Goal: Contribute content: Contribute content

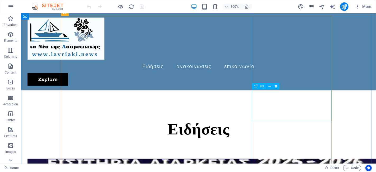
scroll to position [235, 0]
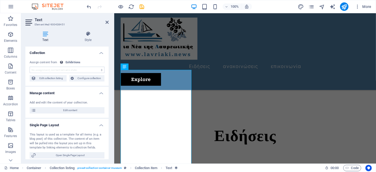
scroll to position [248, 0]
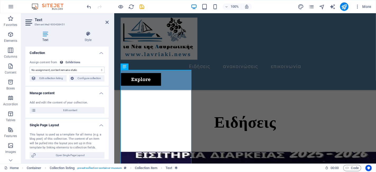
select select "exhibition-intro"
click at [80, 107] on span "Edit content" at bounding box center [70, 110] width 65 height 6
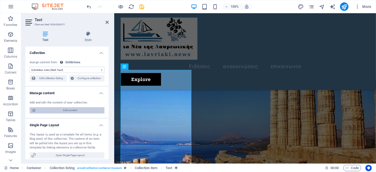
select select "updatedAt_DESC"
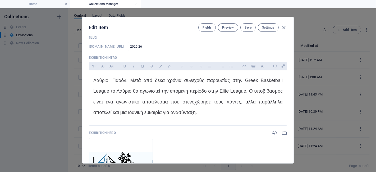
scroll to position [88, 0]
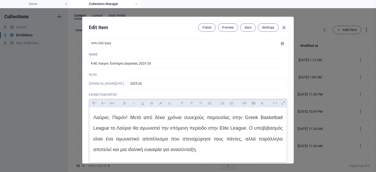
click at [160, 116] on span "Λαύριο; Παρόν! Μετά από δέκα χρόνια συνεχούς παρουσίας στην Greek Basketball Le…" at bounding box center [187, 133] width 189 height 37
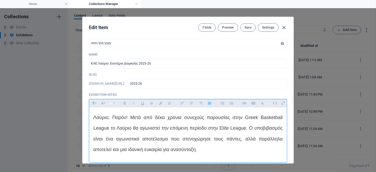
click at [112, 103] on icon "button" at bounding box center [112, 103] width 4 height 3
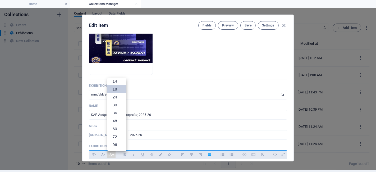
scroll to position [16, 0]
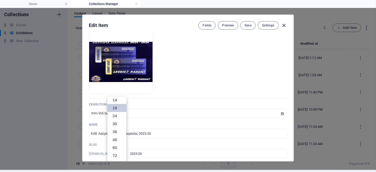
click at [282, 24] on icon "button" at bounding box center [284, 25] width 6 height 6
type input "[DATE]"
type input "2025-26"
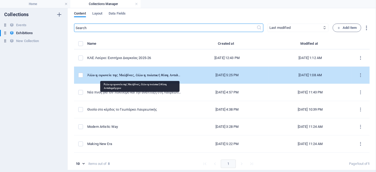
click at [143, 76] on div "Ά𝛌𝛌𝛐 𝛈 𝛆𝛊𝛒𝛚𝛎𝛆ί𝛂 𝛕𝛈ς 𝚳𝛂𝛌𝛃ί𝛎𝛂ς, ά𝛌𝛌𝛐 𝛈 𝛑𝛐𝛌𝛊𝛕𝛊𝛋ή 𝛉έ𝛔𝛈 𝚨𝛎𝛕𝛊𝛅𝛈𝛍ά𝛒𝛘𝛐𝛖" at bounding box center [134, 75] width 94 height 5
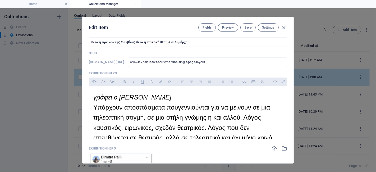
scroll to position [117, 0]
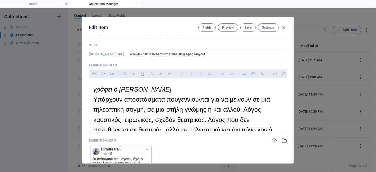
click at [142, 103] on span "Υπάρχουν αποσπάσματα που" at bounding box center [135, 99] width 85 height 7
click at [103, 73] on button "Font Family" at bounding box center [102, 73] width 8 height 7
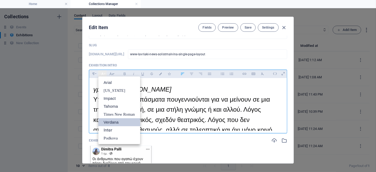
scroll to position [0, 0]
click at [103, 73] on button "Font Family" at bounding box center [102, 73] width 8 height 7
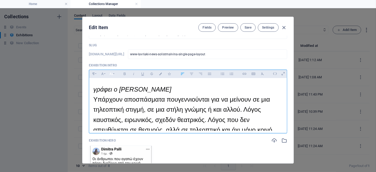
click at [112, 71] on icon "button" at bounding box center [111, 74] width 4 height 6
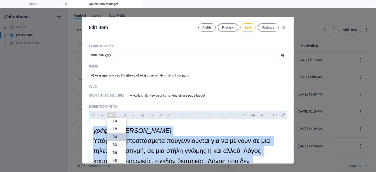
scroll to position [59, 0]
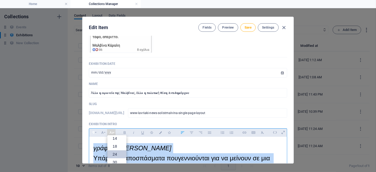
drag, startPoint x: 202, startPoint y: 123, endPoint x: 89, endPoint y: 135, distance: 113.6
click at [89, 135] on div "Paragraph Format Normal Heading 1 Heading 2 Heading 3 Heading 4 Heading 5 Headi…" at bounding box center [188, 160] width 198 height 64
click at [113, 146] on link "18" at bounding box center [116, 146] width 19 height 8
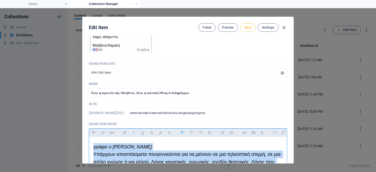
click at [246, 27] on span "Save" at bounding box center [248, 27] width 7 height 4
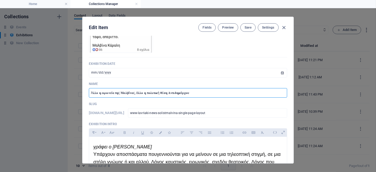
drag, startPoint x: 194, startPoint y: 93, endPoint x: 88, endPoint y: 82, distance: 106.9
click at [88, 82] on div "Exhibition Image Drop files here to upload them instantly Exhibition Date [DATE…" at bounding box center [188, 99] width 211 height 127
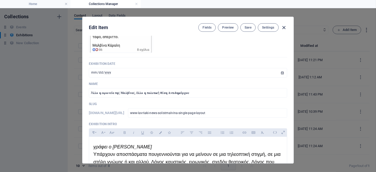
click at [284, 26] on icon "button" at bounding box center [284, 28] width 6 height 6
type input "[DATE]"
type input "www-lavriaki-news-solistmalvina-single-page-layout"
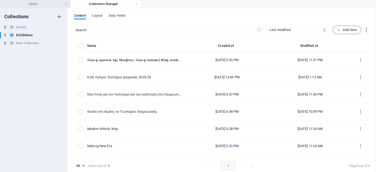
click at [35, 1] on h4 "Home" at bounding box center [35, 4] width 70 height 6
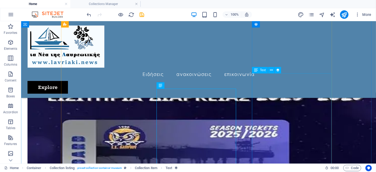
scroll to position [323, 0]
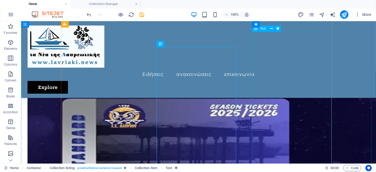
select select "exhibition-intro"
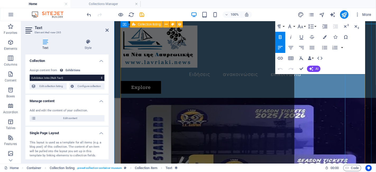
scroll to position [331, 0]
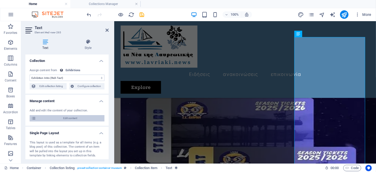
click at [58, 117] on span "Edit content" at bounding box center [70, 118] width 65 height 6
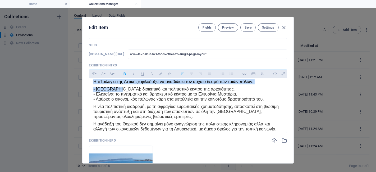
scroll to position [222, 0]
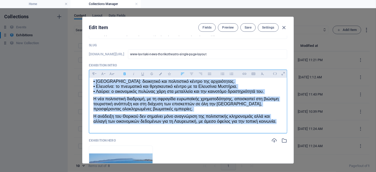
drag, startPoint x: 92, startPoint y: 85, endPoint x: 137, endPoint y: 123, distance: 58.7
click at [137, 123] on div "Με προϋπολογισμό 40 εκατ. ευρώ, από πόρους του ΠΕΠ «Αττική [DATE] – [DATE]», υπ…" at bounding box center [188, 6] width 198 height 250
click at [112, 74] on icon "button" at bounding box center [111, 74] width 4 height 6
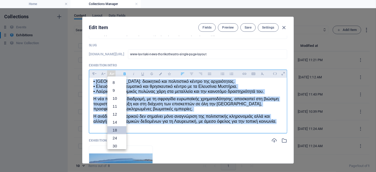
click at [116, 128] on link "18" at bounding box center [116, 130] width 19 height 8
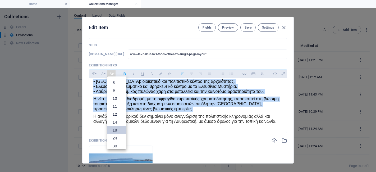
scroll to position [252, 0]
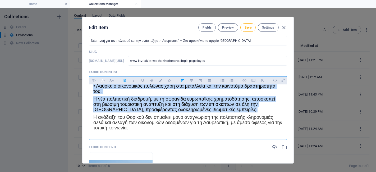
click at [104, 79] on button "Font Family" at bounding box center [102, 80] width 8 height 7
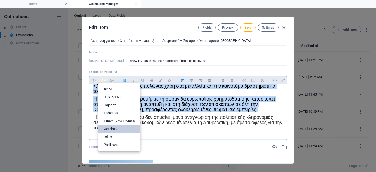
scroll to position [0, 0]
click at [114, 128] on link "Verdana" at bounding box center [119, 129] width 42 height 8
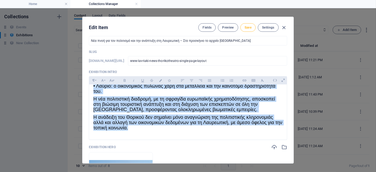
click at [246, 29] on span "Save" at bounding box center [248, 27] width 7 height 4
click at [284, 27] on icon "button" at bounding box center [284, 28] width 6 height 6
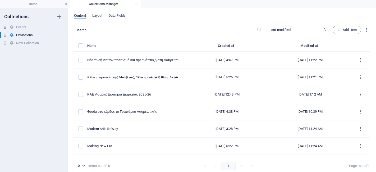
type input "[DATE]"
type input "www-lavriaki-news-thorikotheatro-single-page-layout"
click at [36, 3] on h4 "Home" at bounding box center [35, 4] width 70 height 6
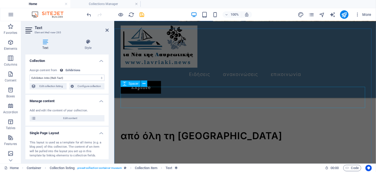
scroll to position [8, 0]
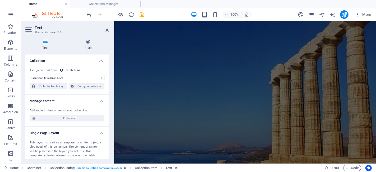
click at [109, 30] on aside "Text Element #ed-new-265 Text Style Collection No assignment, content remains s…" at bounding box center [67, 92] width 93 height 142
click at [107, 31] on icon at bounding box center [107, 30] width 3 height 4
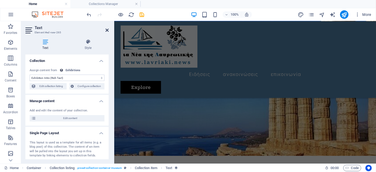
scroll to position [530, 0]
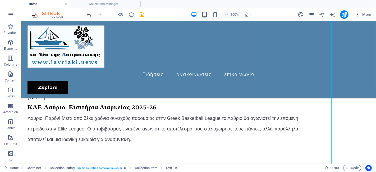
click at [145, 11] on div at bounding box center [115, 14] width 59 height 8
click at [131, 14] on icon "reload" at bounding box center [132, 15] width 6 height 6
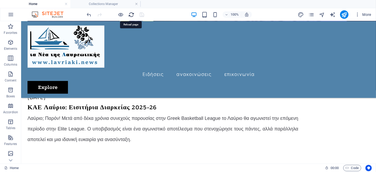
click at [131, 14] on icon "reload" at bounding box center [132, 15] width 6 height 6
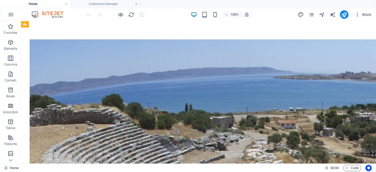
scroll to position [353, 0]
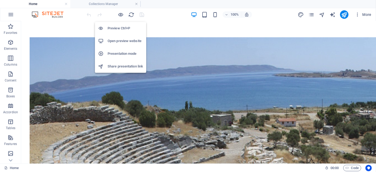
click at [125, 40] on h6 "Open preview website" at bounding box center [125, 41] width 35 height 6
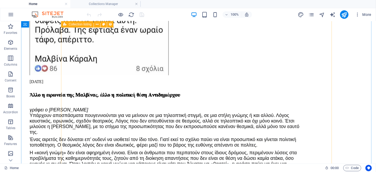
scroll to position [970, 0]
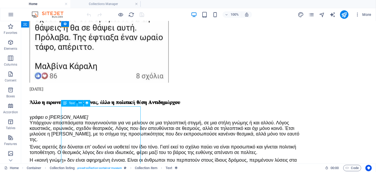
select select "exhibition-intro"
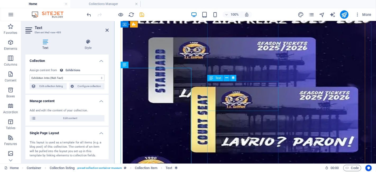
scroll to position [1145, 0]
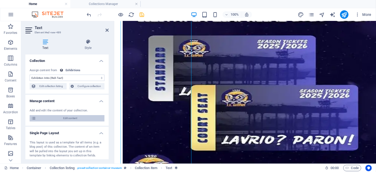
click at [87, 117] on span "Edit content" at bounding box center [70, 118] width 65 height 6
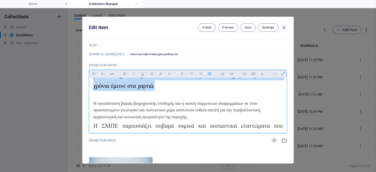
scroll to position [214, 0]
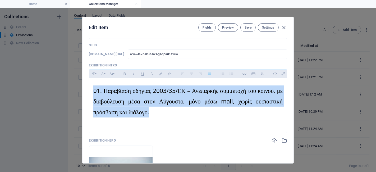
drag, startPoint x: 93, startPoint y: 87, endPoint x: 210, endPoint y: 113, distance: 120.1
click at [210, 113] on div "Η Στρατηγική Μελέτη Περιβαλλοντικών Επιπτώσεων (ΣΜΠΕ) που δημοσιοποίησε το υπου…" at bounding box center [188, 8] width 198 height 246
click at [106, 72] on button "Font Family" at bounding box center [102, 73] width 8 height 7
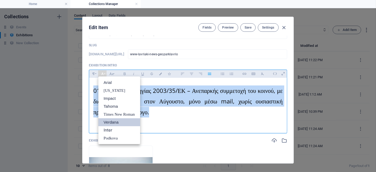
click at [119, 120] on link "Verdana" at bounding box center [119, 122] width 42 height 8
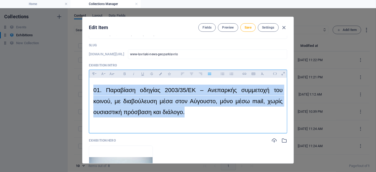
scroll to position [228, 0]
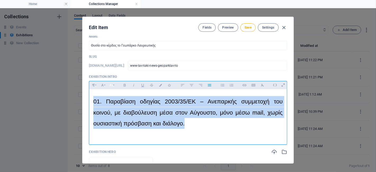
click at [113, 84] on button "Font Size" at bounding box center [111, 85] width 8 height 7
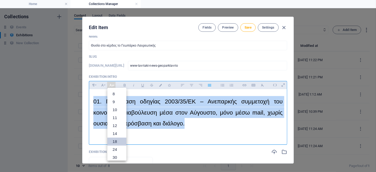
click at [118, 139] on link "18" at bounding box center [116, 142] width 19 height 8
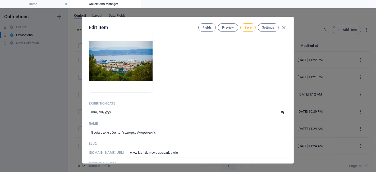
scroll to position [0, 0]
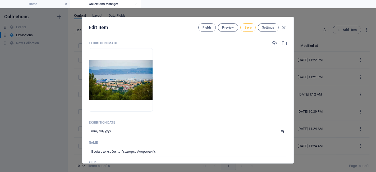
click at [248, 28] on span "Save" at bounding box center [248, 27] width 7 height 4
click at [284, 27] on icon "button" at bounding box center [284, 28] width 6 height 6
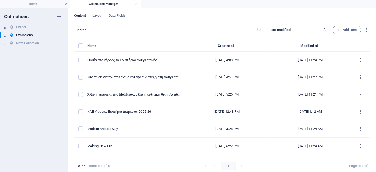
type input "[DATE]"
type input "www-lavriaki-news-geoparklavrio"
click at [39, 4] on h4 "Home" at bounding box center [35, 4] width 70 height 6
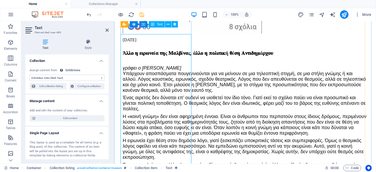
scroll to position [969, 0]
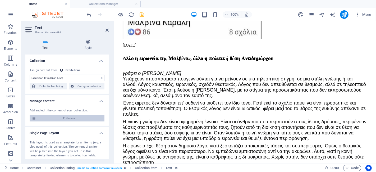
click at [67, 117] on span "Edit content" at bounding box center [70, 118] width 65 height 6
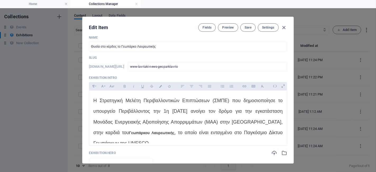
scroll to position [117, 0]
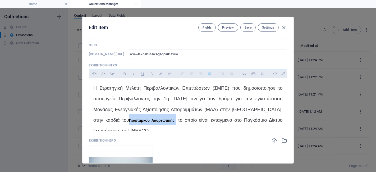
drag, startPoint x: 227, startPoint y: 120, endPoint x: 280, endPoint y: 120, distance: 53.2
click at [280, 120] on span "Η Στρατηγική Μελέτη Περιβαλλοντικών Επιπτώσεων (ΣΜΠΕ) που δημοσιοποίησε το υπου…" at bounding box center [187, 109] width 189 height 48
click at [111, 73] on icon "button" at bounding box center [111, 74] width 4 height 6
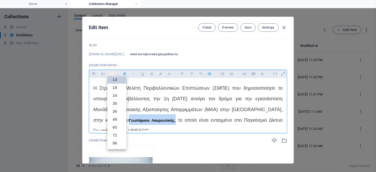
scroll to position [43, 0]
click at [114, 86] on link "18" at bounding box center [116, 88] width 19 height 8
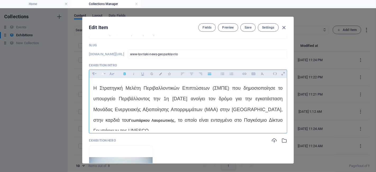
click at [105, 74] on button "Font Family" at bounding box center [102, 73] width 8 height 7
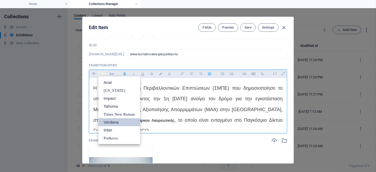
scroll to position [0, 0]
click at [109, 119] on link "Verdana" at bounding box center [119, 122] width 42 height 8
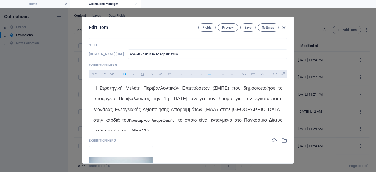
click at [125, 74] on icon "button" at bounding box center [124, 74] width 4 height 6
click at [123, 74] on icon "button" at bounding box center [124, 74] width 4 height 6
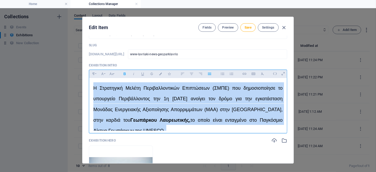
drag, startPoint x: 152, startPoint y: 114, endPoint x: 93, endPoint y: 88, distance: 64.0
click at [97, 74] on button "Paragraph Format" at bounding box center [93, 73] width 8 height 7
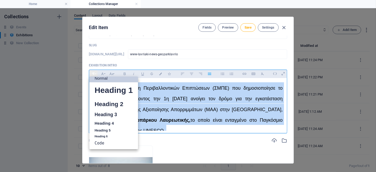
scroll to position [4, 0]
click at [90, 70] on button "Paragraph Format" at bounding box center [93, 73] width 8 height 7
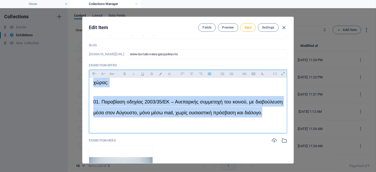
scroll to position [214, 0]
click at [214, 97] on p "01. Παραβίαση οδηγίας 2003/35/ΕΚ – Ανεπαρκής συμμετοχή του κοινού, με διαβούλευ…" at bounding box center [187, 106] width 189 height 21
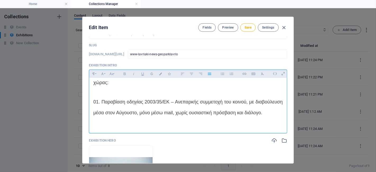
click at [215, 96] on p "01. Παραβίαση οδηγίας 2003/35/ΕΚ – Ανεπαρκής συμμετοχή του κοινού, με διαβούλευ…" at bounding box center [187, 106] width 189 height 21
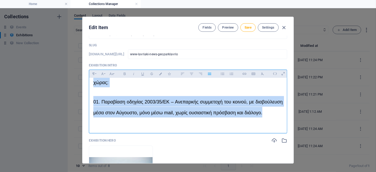
drag, startPoint x: 92, startPoint y: 87, endPoint x: 156, endPoint y: 126, distance: 75.6
click at [156, 126] on div "Η Στρατηγική Μελέτη Περιβαλλοντικών Επιπτώσεων (ΣΜΠΕ) που δημοσιοποίησε το υπου…" at bounding box center [188, 17] width 198 height 227
copy div "L Ipsumdolor Sitame Consecteturadip Elitseddoe (TEMP) inc utlaboreetdol ma aliq…"
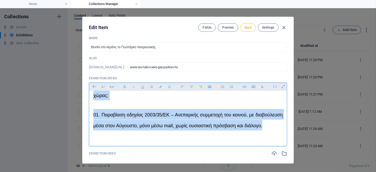
scroll to position [117, 0]
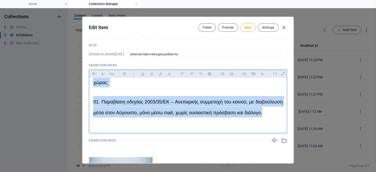
copy div "L Ipsumdolor Sitame Consecteturadip Elitseddoe (TEMP) inc utlaboreetdol ma aliq…"
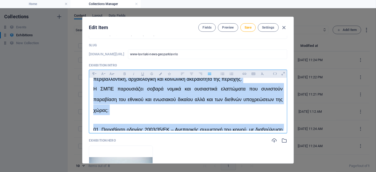
scroll to position [147, 0]
click at [162, 81] on span "Η εγκατάσταση βαριάς βιομηχανικής υποδομής και η καύση σύμμεικτων απορριμμάτων …" at bounding box center [186, 71] width 187 height 21
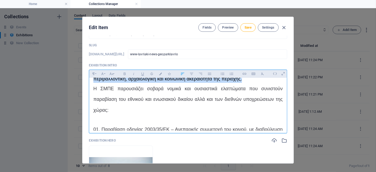
drag, startPoint x: 159, startPoint y: 105, endPoint x: 91, endPoint y: 86, distance: 70.8
click at [91, 86] on div "Η Στρατηγική Μελέτη Περιβαλλοντικών Επιπτώσεων (ΣΜΠΕ) που δημοσιοποίησε το υπου…" at bounding box center [188, 44] width 198 height 227
copy span "Η εγκατάσταση βαριάς βιομηχανικής υποδομής και η καύση σύμμεικτων απορριμμάτων …"
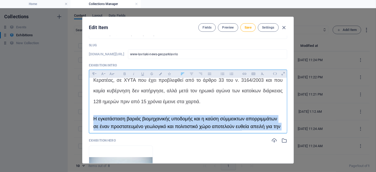
scroll to position [117, 0]
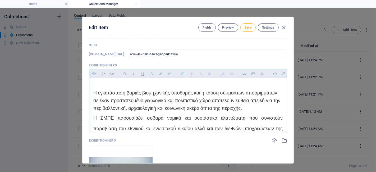
click at [158, 80] on p "Το σχέδιο περιλαμβάνει επίσης την καύση απορριμμάτων στη ΔΕΗ Λαυρίου και την τα…" at bounding box center [187, 53] width 189 height 53
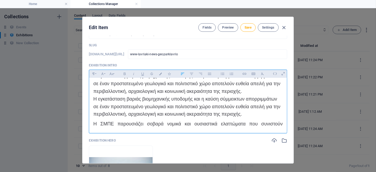
scroll to position [126, 0]
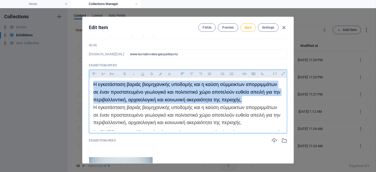
drag, startPoint x: 156, startPoint y: 126, endPoint x: 94, endPoint y: 104, distance: 66.1
click at [94, 103] on div "Η εγκατάσταση βαριάς βιομηχανικής υποδομής και η καύση σύμμεικτων απορριμμάτων …" at bounding box center [187, 92] width 189 height 23
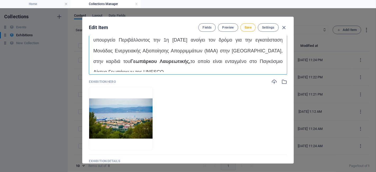
scroll to position [117, 0]
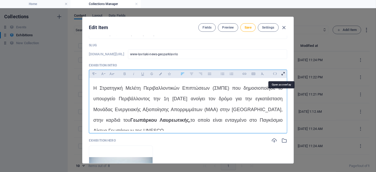
click at [282, 74] on icon at bounding box center [283, 74] width 8 height 8
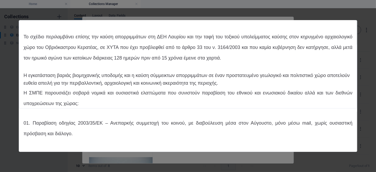
scroll to position [53, 0]
click at [164, 98] on p "Η ΣΜΠΕ παρουσιάζει σοβαρά νομικά και ουσιαστικά ελαττώματα που συνιστούν παραβί…" at bounding box center [188, 97] width 329 height 21
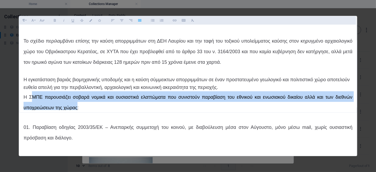
drag, startPoint x: 113, startPoint y: 105, endPoint x: 31, endPoint y: 94, distance: 83.3
click at [31, 94] on span "Η ΣΜΠΕ παρουσιάζει σοβαρά νομικά και ουσιαστικά ελαττώματα που συνιστούν παραβί…" at bounding box center [188, 102] width 329 height 16
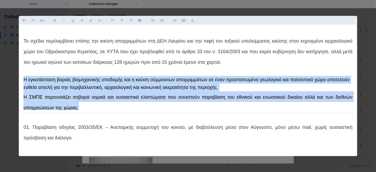
drag, startPoint x: 120, startPoint y: 107, endPoint x: 24, endPoint y: 78, distance: 100.3
click at [24, 78] on div "Η Στρατηγική Μελέτη Περιβαλλοντικών Επιπτώσεων (ΣΜΠΕ) που δημοσιοποίησε το υπου…" at bounding box center [188, 73] width 338 height 166
click at [26, 21] on button "Paragraph Format" at bounding box center [23, 20] width 8 height 7
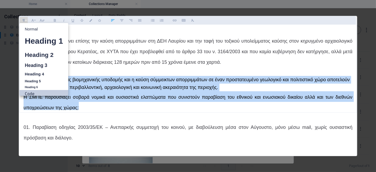
click at [30, 92] on link "Code" at bounding box center [44, 94] width 49 height 8
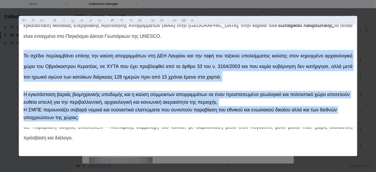
scroll to position [39, 0]
click at [26, 21] on icon "button" at bounding box center [23, 20] width 4 height 6
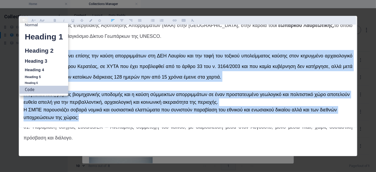
scroll to position [4, 0]
click at [30, 81] on link "Heading 6" at bounding box center [44, 82] width 49 height 5
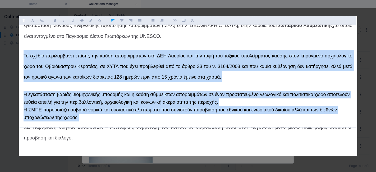
click at [26, 21] on button "Paragraph Format" at bounding box center [23, 20] width 8 height 7
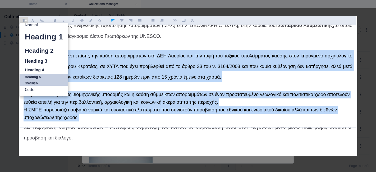
click at [30, 76] on link "Heading 5" at bounding box center [44, 77] width 49 height 7
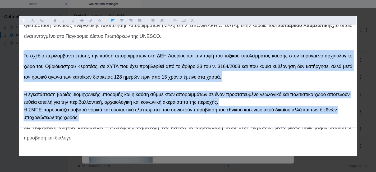
click at [26, 22] on button "Paragraph Format" at bounding box center [23, 20] width 8 height 7
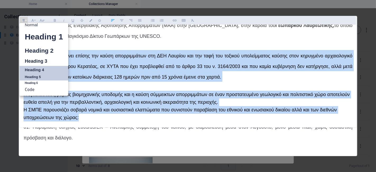
click at [30, 69] on link "Heading 4" at bounding box center [44, 70] width 49 height 8
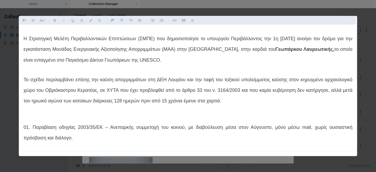
scroll to position [15, 0]
click at [45, 101] on p "Το σχέδιο περιλαμβάνει επίσης την καύση απορριμμάτων στη ΔΕΗ Λαυρίου και την τα…" at bounding box center [188, 90] width 329 height 32
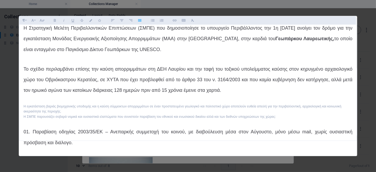
scroll to position [1478, 0]
click at [53, 95] on p "Το σχέδιο περιλαμβάνει επίσης την καύση απορριμμάτων στη ΔΕΗ Λαυρίου και την τα…" at bounding box center [188, 79] width 329 height 32
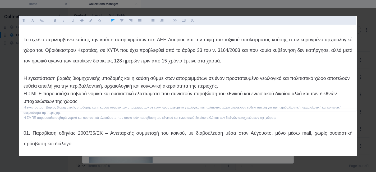
scroll to position [61, 0]
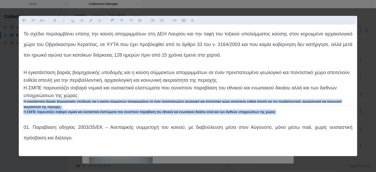
drag, startPoint x: 279, startPoint y: 112, endPoint x: 22, endPoint y: 103, distance: 257.6
click at [22, 103] on div "Η Στρατηγική Μελέτη Περιβαλλοντικών Επιπτώσεων (ΣΜΠΕ) που δημοσιοποίησε το υπου…" at bounding box center [188, 69] width 338 height 173
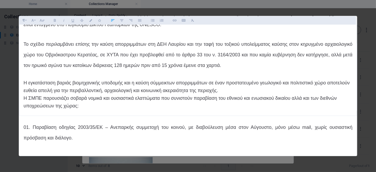
scroll to position [51, 0]
click at [44, 18] on button "Font Size" at bounding box center [41, 20] width 8 height 7
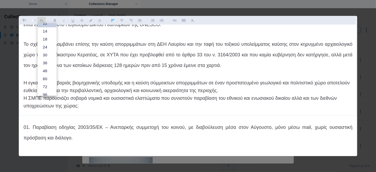
click at [35, 22] on button "Font Family" at bounding box center [32, 20] width 8 height 7
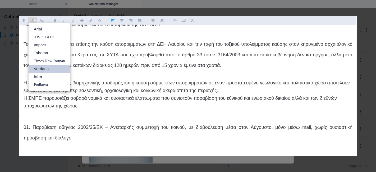
click at [46, 67] on link "Verdana" at bounding box center [50, 69] width 42 height 8
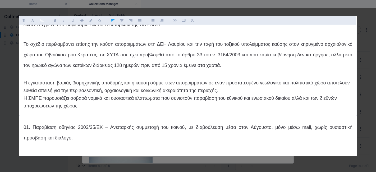
click at [43, 20] on icon "button" at bounding box center [42, 20] width 4 height 3
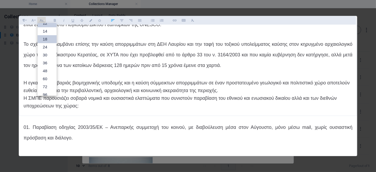
click at [42, 39] on link "18" at bounding box center [47, 39] width 19 height 8
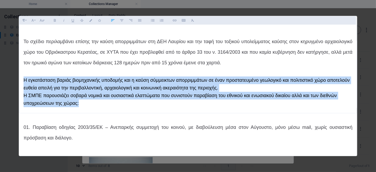
drag, startPoint x: 124, startPoint y: 107, endPoint x: 21, endPoint y: 85, distance: 105.1
click at [21, 85] on div "Η Στρατηγική Μελέτη Περιβαλλοντικών Επιπτώσεων (ΣΜΠΕ) που δημοσιοποίησε το υπου…" at bounding box center [188, 72] width 338 height 165
click at [43, 20] on icon "button" at bounding box center [42, 20] width 4 height 3
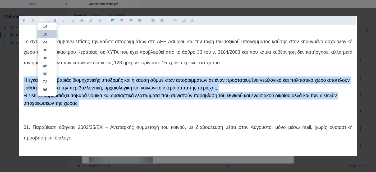
scroll to position [43, 0]
click at [42, 32] on link "18" at bounding box center [47, 34] width 19 height 8
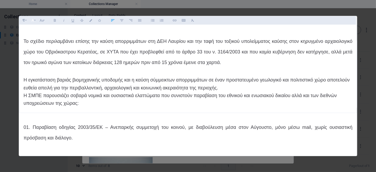
click at [34, 21] on icon "button" at bounding box center [32, 20] width 4 height 6
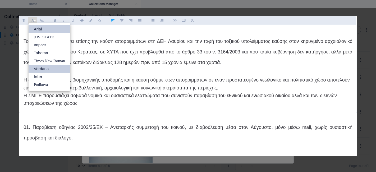
scroll to position [0, 0]
click at [35, 67] on link "Verdana" at bounding box center [50, 69] width 42 height 8
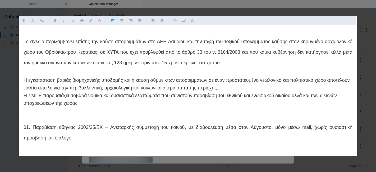
click at [37, 117] on h4 at bounding box center [188, 118] width 329 height 7
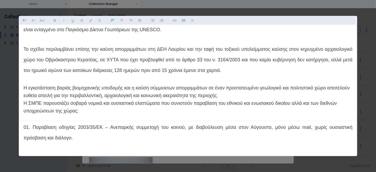
scroll to position [45, 0]
click at [37, 77] on div "Η Στρατηγική Μελέτη Περιβαλλοντικών Επιπτώσεων (ΣΜΠΕ) που δημοσιοποίησε το υπου…" at bounding box center [188, 77] width 338 height 158
click at [41, 72] on span "Το σχέδιο περιλαμβάνει επίσης την καύση απορριμμάτων στη ΔΕΗ Λαυρίου και την τα…" at bounding box center [188, 60] width 329 height 27
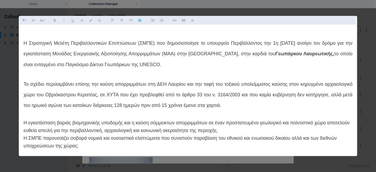
click at [9, 108] on div "Paragraph Format Normal Heading 1 Heading 2 Heading 3 Heading 4 Heading 5 Headi…" at bounding box center [188, 86] width 376 height 172
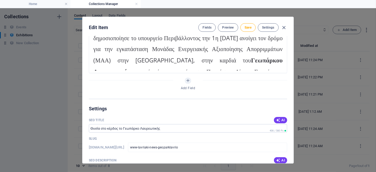
scroll to position [353, 0]
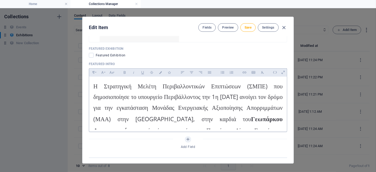
click at [137, 102] on p "Η Στρατηγική Μελέτη Περιβαλλοντικών Επιπτώσεων (ΣΜΠΕ) που δημοσιοποίησε το υπου…" at bounding box center [187, 114] width 189 height 66
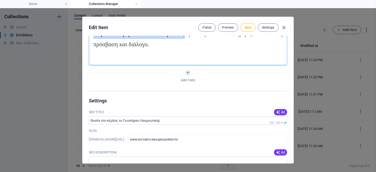
scroll to position [406, 0]
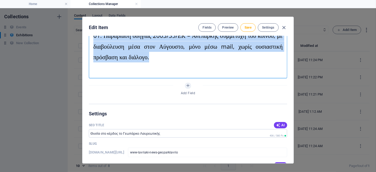
drag, startPoint x: 92, startPoint y: 84, endPoint x: 234, endPoint y: 58, distance: 145.0
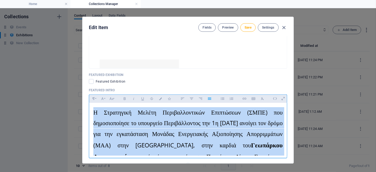
scroll to position [318, 0]
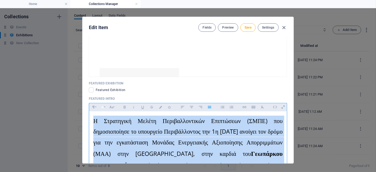
click at [105, 107] on button "Font Family" at bounding box center [102, 107] width 8 height 7
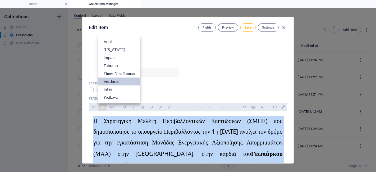
click at [112, 78] on link "Verdana" at bounding box center [119, 82] width 42 height 8
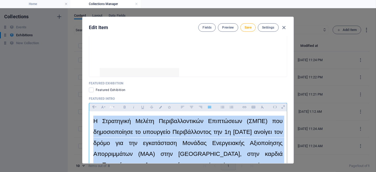
click at [112, 106] on icon "button" at bounding box center [112, 107] width 4 height 3
click at [116, 83] on link "18" at bounding box center [116, 84] width 19 height 8
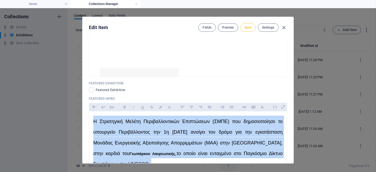
click at [245, 26] on span "Save" at bounding box center [248, 27] width 7 height 4
click at [230, 28] on span "Preview" at bounding box center [228, 27] width 12 height 4
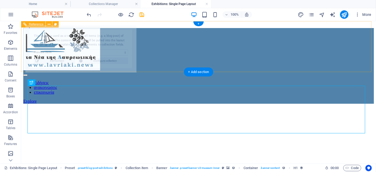
scroll to position [0, 0]
select select "68b3ff7eccfec438130d8941"
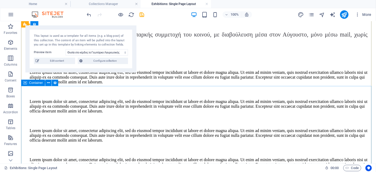
scroll to position [617, 0]
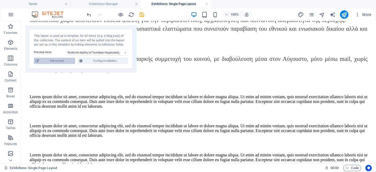
click at [61, 59] on span "Edit content" at bounding box center [57, 61] width 33 height 6
type input "[DATE]"
type input "www-lavriaki-news-geoparklavrio"
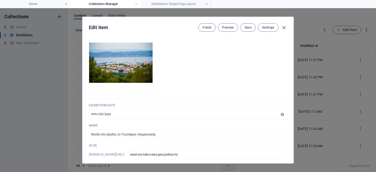
scroll to position [0, 0]
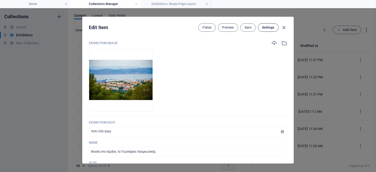
click at [266, 26] on span "Settings" at bounding box center [268, 27] width 12 height 4
click at [283, 27] on icon "button" at bounding box center [284, 28] width 6 height 6
type input "[DATE]"
type input "www-lavriaki-news-geoparklavrio"
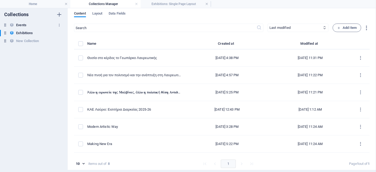
click at [27, 24] on div "Events Events" at bounding box center [31, 25] width 62 height 6
select select "createdAt_DESC"
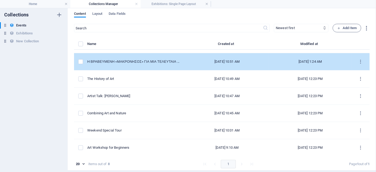
scroll to position [2, 0]
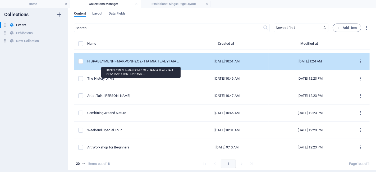
click at [141, 59] on div "Η ΒΡΑΒΕΥΜΕΝΗ «ΜΑΚΡΟΝΗΣΟΣ» ΓΙΑ ΜΙΑ ΤΕΛΕΥΤΑΙΑ ΠΑΡΑΣΤΑΣΗ ΣΤΗΝ ΠΟΛΗ ΜΑΣ…" at bounding box center [134, 61] width 94 height 5
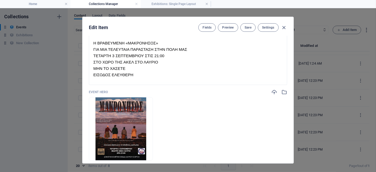
scroll to position [147, 0]
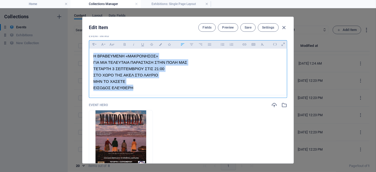
drag, startPoint x: 130, startPoint y: 88, endPoint x: 94, endPoint y: 55, distance: 49.3
click at [94, 55] on div "Η ΒΡΑΒΕΥΜΕΝΗ «ΜΑΚΡΟΝΗΣΟΣ» ΓΙΑ ΜΙΑ ΤΕΛΕΥΤΑΙΑ ΠΑΡΑΣΤΑΣΗ ΣΤΗΝ ΠΟΛΗ ΜΑΣ ΤΕΤΑΡΤΗ 3 Σ…" at bounding box center [188, 72] width 198 height 47
copy div "Η ΒΡΑΒΕΥΜΕΝΗ «ΜΑΚΡΟΝΗΣΟΣ» ΓΙΑ ΜΙΑ ΤΕΛΕΥΤΑΙΑ ΠΑΡΑΣΤΑΣΗ ΣΤΗΝ ΠΟΛΗ ΜΑΣ ΤΕΤΑΡΤΗ 3 Σ…"
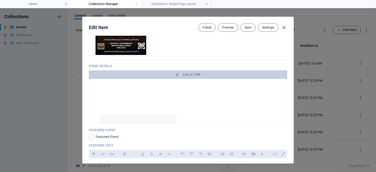
scroll to position [294, 0]
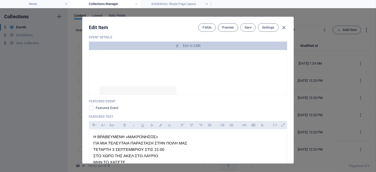
click at [105, 59] on div "«ΜΑΚΡΟΝΗΣΟΣ» Η ΒΡΑΒΕΥΜΕΝΗ «ΜΑΚΡΟΝΗΣΟΣ» ΓΙΑ ΜΙΑ ΤΕΛΕΥΤΑΙΑ ΠΑΡΑΣΤΑΣΗ ΣΤΗΝ ΠΟΛΗ ΜΑ…" at bounding box center [187, 142] width 189 height 177
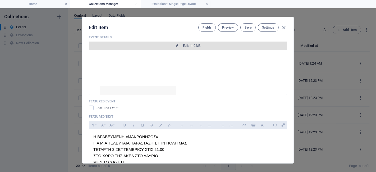
click at [176, 44] on icon "button" at bounding box center [177, 45] width 3 height 3
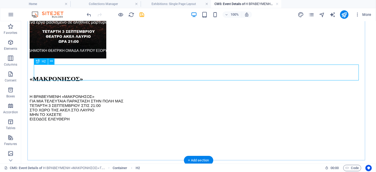
scroll to position [186, 0]
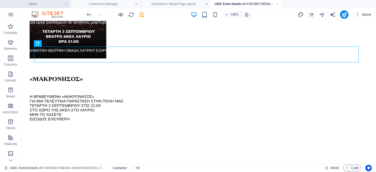
click at [49, 2] on h4 "Home" at bounding box center [35, 4] width 70 height 6
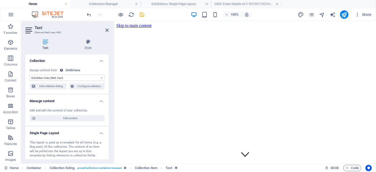
scroll to position [969, 0]
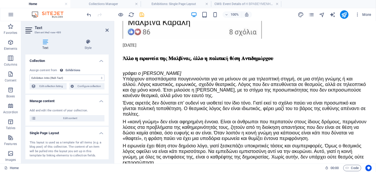
click at [105, 29] on h2 "Text" at bounding box center [72, 27] width 74 height 5
click at [107, 28] on icon at bounding box center [107, 30] width 3 height 4
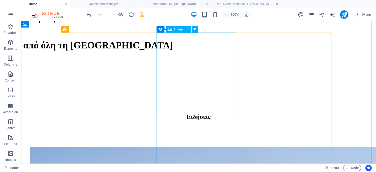
scroll to position [245, 0]
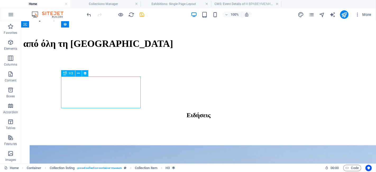
select select "name"
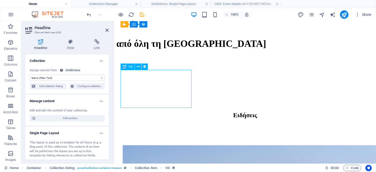
drag, startPoint x: 172, startPoint y: 104, endPoint x: 162, endPoint y: 105, distance: 9.3
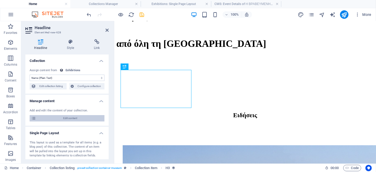
click at [90, 117] on span "Edit content" at bounding box center [70, 118] width 65 height 6
type input "10"
type input "Νέα πνοή για τον πολιτισμό και την ανάπτυξη στη Λαυρεωτική – Στο προσκήνιο το α…"
type input "www-lavriaki-news-thorikotheatro-single-page-layout"
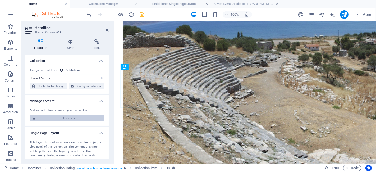
select select "updatedAt_DESC"
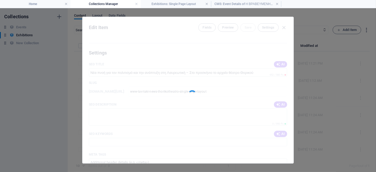
scroll to position [0, 0]
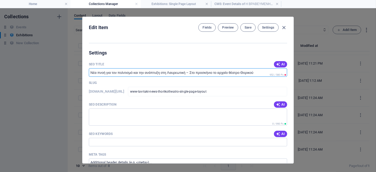
click at [132, 74] on input "SEO Title" at bounding box center [188, 72] width 198 height 8
drag, startPoint x: 88, startPoint y: 73, endPoint x: 223, endPoint y: 72, distance: 134.9
click at [223, 72] on input "SEO Title" at bounding box center [188, 72] width 198 height 8
click at [266, 71] on input "SEO Title" at bounding box center [188, 72] width 198 height 8
drag, startPoint x: 264, startPoint y: 73, endPoint x: 230, endPoint y: 73, distance: 33.3
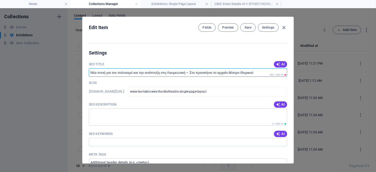
click at [230, 73] on input "SEO Title" at bounding box center [188, 72] width 198 height 8
click at [230, 72] on input "SEO Title" at bounding box center [188, 72] width 198 height 8
drag, startPoint x: 112, startPoint y: 70, endPoint x: 103, endPoint y: 71, distance: 9.3
click at [103, 71] on input "SEO Title" at bounding box center [188, 72] width 198 height 8
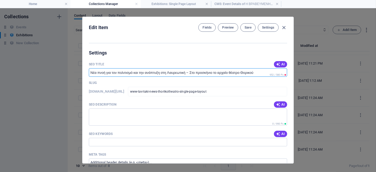
click at [103, 71] on input "SEO Title" at bounding box center [188, 72] width 198 height 8
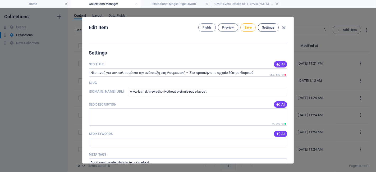
click at [263, 27] on span "Settings" at bounding box center [268, 27] width 12 height 4
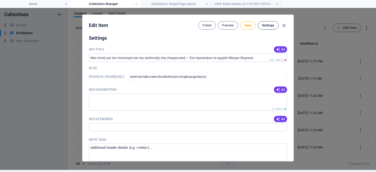
scroll to position [452, 0]
click at [230, 27] on span "Preview" at bounding box center [228, 25] width 12 height 4
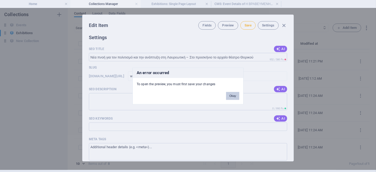
click at [235, 96] on button "Okay" at bounding box center [232, 96] width 13 height 8
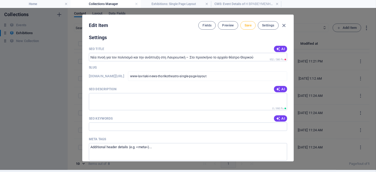
click at [245, 25] on span "Save" at bounding box center [248, 25] width 7 height 4
click at [229, 25] on span "Preview" at bounding box center [228, 25] width 12 height 4
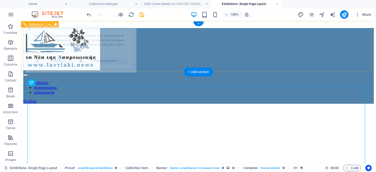
scroll to position [0, 0]
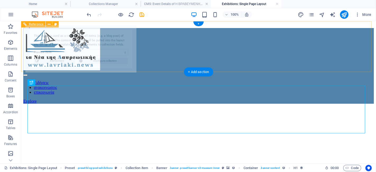
select select "68b3ff7eccfec438130d8945"
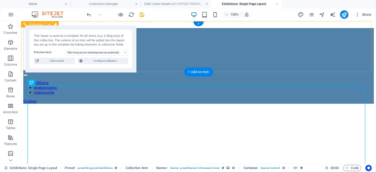
scroll to position [29, 0]
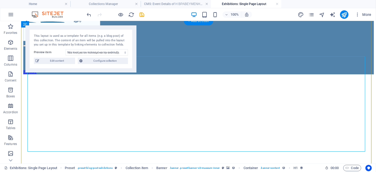
select select "name"
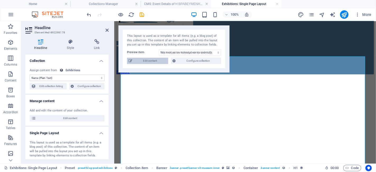
click at [159, 58] on span "Edit content" at bounding box center [150, 61] width 33 height 6
type input "www-lavriaki-news-thorikotheatro-single-page-layout"
type input "[DATE]"
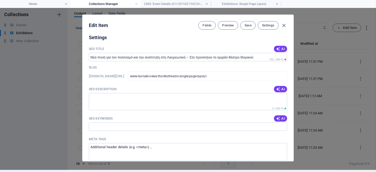
scroll to position [494, 0]
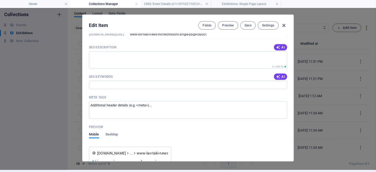
click at [282, 24] on icon "button" at bounding box center [284, 25] width 6 height 6
type input "www-lavriaki-news-thorikotheatro-single-page-layout"
type input "[DATE]"
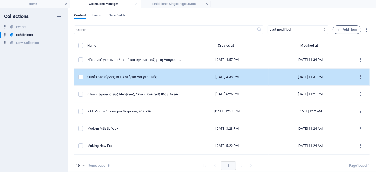
scroll to position [0, 0]
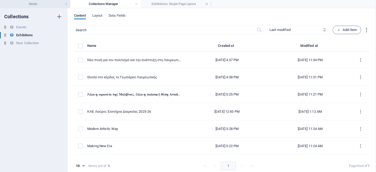
click at [49, 4] on h4 "Home" at bounding box center [35, 4] width 70 height 6
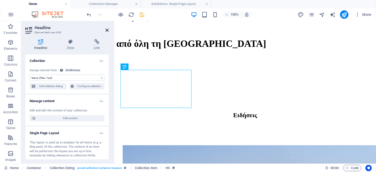
click at [107, 28] on icon at bounding box center [107, 30] width 3 height 4
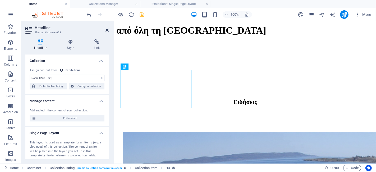
scroll to position [245, 0]
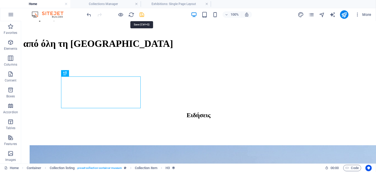
click at [142, 15] on icon "save" at bounding box center [142, 15] width 6 height 6
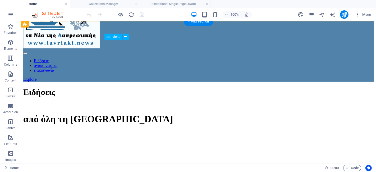
scroll to position [176, 0]
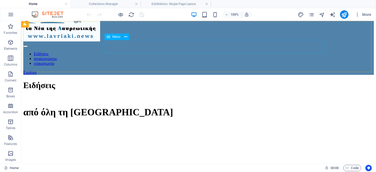
click at [170, 51] on nav "Ειδήσεις ανακοινώσεις επικοινωνία" at bounding box center [198, 58] width 351 height 14
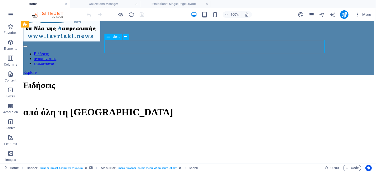
click at [170, 51] on nav "Ειδήσεις ανακοινώσεις επικοινωνία" at bounding box center [198, 58] width 351 height 14
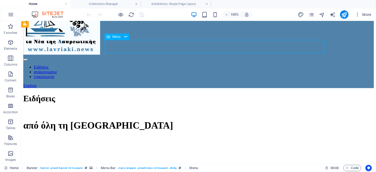
scroll to position [190, 0]
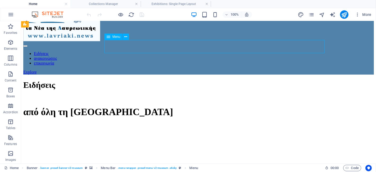
select select "1"
select select
select select "2"
select select
select select "3"
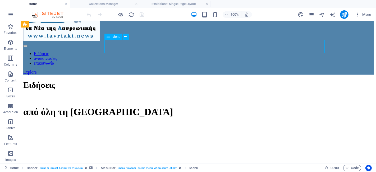
select select
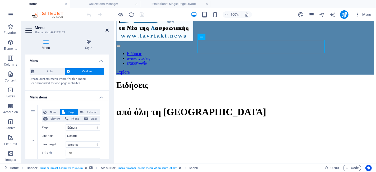
click at [107, 29] on icon at bounding box center [107, 30] width 3 height 4
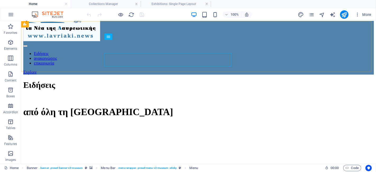
scroll to position [176, 0]
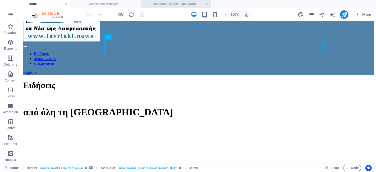
click at [164, 4] on h4 "Exhibitions: Single Page Layout" at bounding box center [176, 4] width 70 height 6
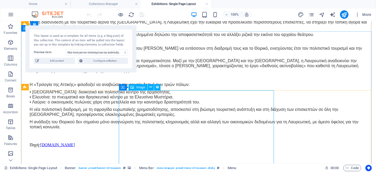
scroll to position [647, 0]
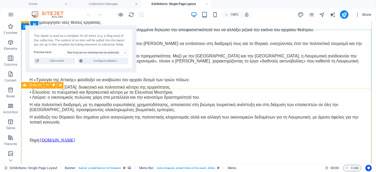
click at [27, 86] on div "20-60-20" at bounding box center [32, 85] width 22 height 6
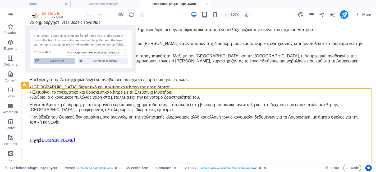
click at [48, 61] on span "Edit content" at bounding box center [57, 61] width 33 height 6
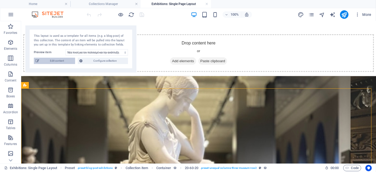
scroll to position [0, 0]
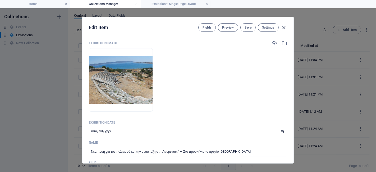
click at [285, 28] on icon "button" at bounding box center [284, 28] width 6 height 6
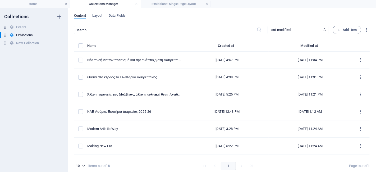
type input "[DATE]"
type input "www-lavriaki-news-thorikotheatro-single-page-layout"
click at [32, 4] on h4 "Home" at bounding box center [35, 4] width 70 height 6
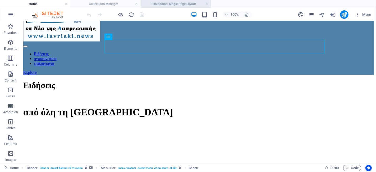
click at [162, 3] on h4 "Exhibitions: Single Page Layout" at bounding box center [176, 4] width 70 height 6
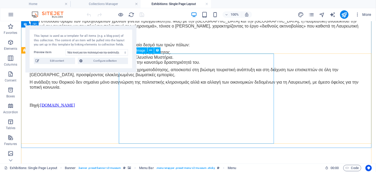
scroll to position [647, 0]
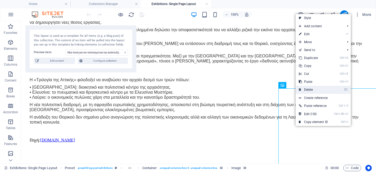
click at [315, 89] on link "⌦ Delete" at bounding box center [313, 90] width 35 height 8
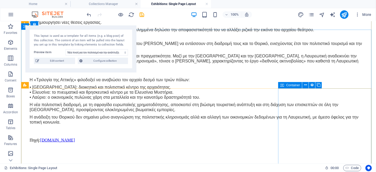
click at [292, 85] on span "Container" at bounding box center [293, 85] width 14 height 3
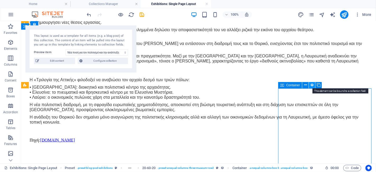
click at [312, 84] on icon at bounding box center [312, 85] width 4 height 6
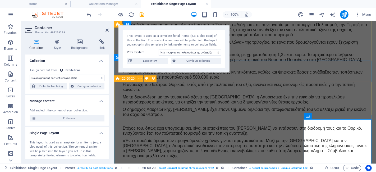
scroll to position [694, 0]
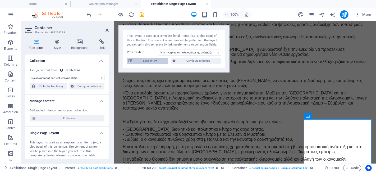
click at [157, 60] on span "Edit content" at bounding box center [150, 61] width 33 height 6
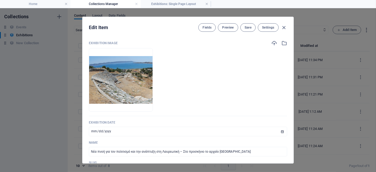
scroll to position [0, 0]
click at [285, 26] on icon "button" at bounding box center [284, 28] width 6 height 6
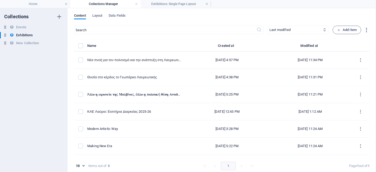
type input "[DATE]"
type input "www-lavriaki-news-thorikotheatro-single-page-layout"
click at [40, 3] on h4 "Home" at bounding box center [35, 4] width 70 height 6
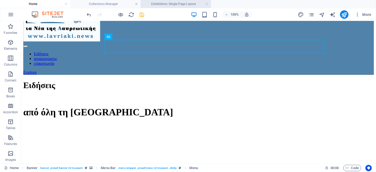
click at [158, 3] on h4 "Exhibitions: Single Page Layout" at bounding box center [176, 4] width 70 height 6
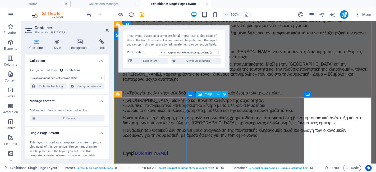
scroll to position [753, 0]
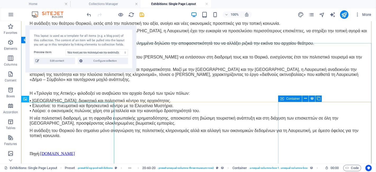
scroll to position [616, 0]
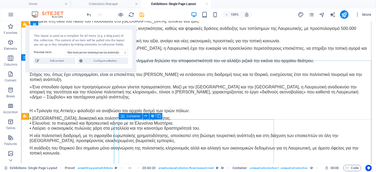
click at [123, 116] on icon at bounding box center [123, 116] width 4 height 6
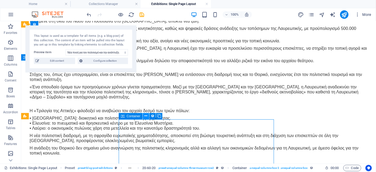
click at [145, 115] on icon at bounding box center [145, 116] width 3 height 6
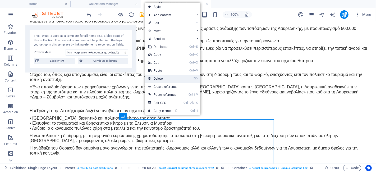
click at [166, 77] on link "⌦ Delete" at bounding box center [162, 79] width 35 height 8
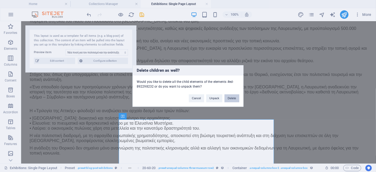
click at [231, 98] on button "Delete" at bounding box center [232, 98] width 15 height 8
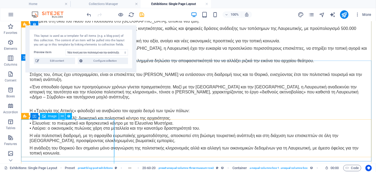
click at [63, 116] on icon at bounding box center [62, 116] width 3 height 6
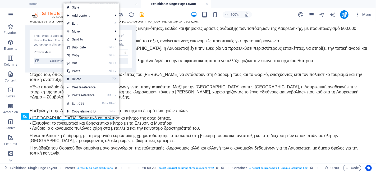
click at [78, 78] on link "⌦ Delete" at bounding box center [80, 79] width 35 height 8
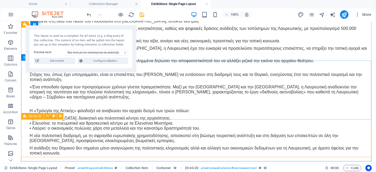
click at [25, 116] on icon at bounding box center [24, 116] width 3 height 6
click at [48, 115] on icon at bounding box center [47, 116] width 3 height 6
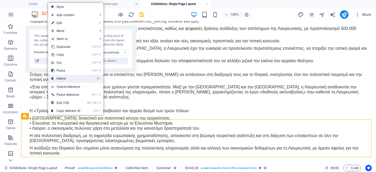
click at [68, 80] on link "⌦ Delete" at bounding box center [65, 79] width 35 height 8
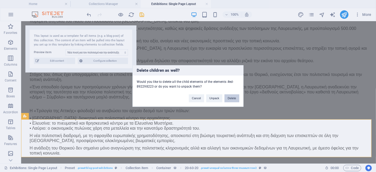
click at [232, 98] on button "Delete" at bounding box center [232, 98] width 15 height 8
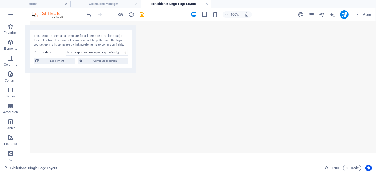
scroll to position [358, 0]
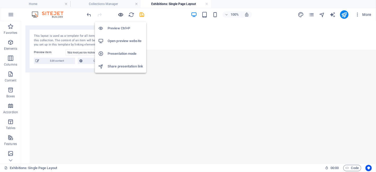
click at [121, 15] on icon "button" at bounding box center [121, 15] width 6 height 6
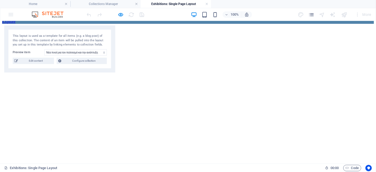
scroll to position [46, 0]
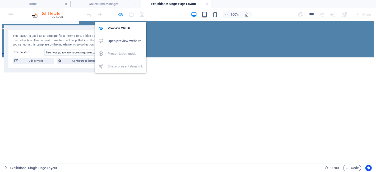
click at [122, 16] on icon "button" at bounding box center [121, 15] width 6 height 6
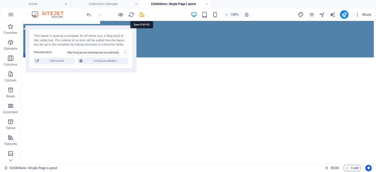
click at [142, 15] on icon "save" at bounding box center [142, 15] width 6 height 6
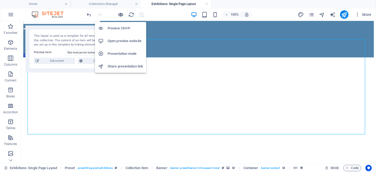
click at [121, 14] on icon "button" at bounding box center [121, 15] width 6 height 6
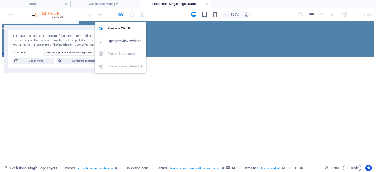
click at [123, 41] on h6 "Open preview website" at bounding box center [125, 41] width 35 height 6
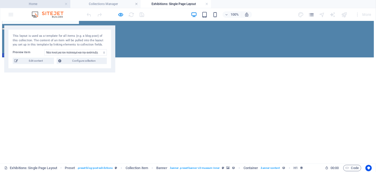
click at [41, 3] on h4 "Home" at bounding box center [35, 4] width 70 height 6
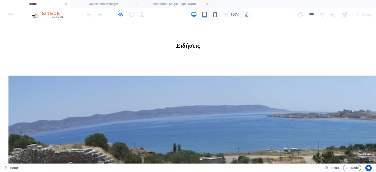
scroll to position [323, 0]
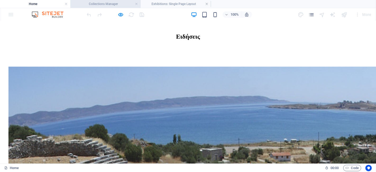
click at [107, 1] on h4 "Collections Manager" at bounding box center [105, 4] width 70 height 6
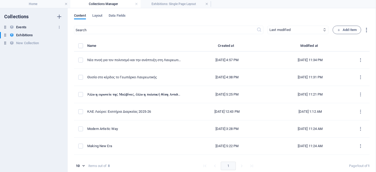
click at [21, 26] on h6 "Events" at bounding box center [21, 27] width 10 height 6
type input "20"
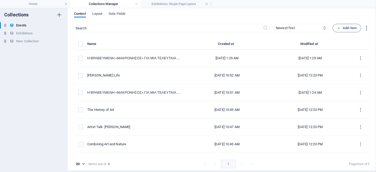
scroll to position [2, 0]
click at [294, 26] on select "Newest first Oldest first Last modified Event Date (ascending) Event Date (desc…" at bounding box center [301, 28] width 55 height 8
select select "updatedAt_DESC"
click at [274, 24] on select "Newest first Oldest first Last modified Event Date (ascending) Event Date (desc…" at bounding box center [301, 28] width 55 height 8
click at [101, 13] on span "Layout" at bounding box center [97, 13] width 10 height 7
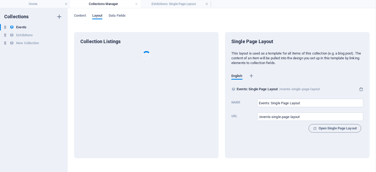
scroll to position [0, 0]
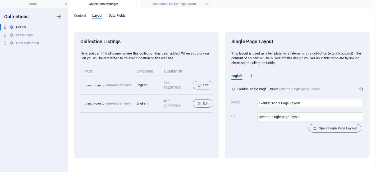
click at [126, 16] on span "Data Fields" at bounding box center [117, 15] width 17 height 7
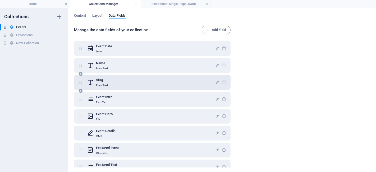
scroll to position [27, 0]
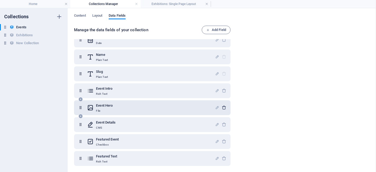
click at [222, 107] on icon "button" at bounding box center [224, 107] width 4 height 4
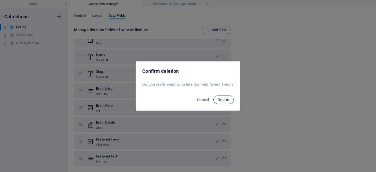
click at [221, 99] on span "Delete" at bounding box center [224, 100] width 12 height 4
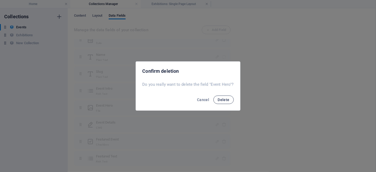
scroll to position [10, 0]
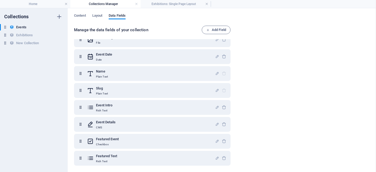
click at [165, 3] on h4 "Exhibitions: Single Page Layout" at bounding box center [176, 4] width 70 height 6
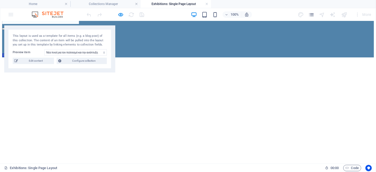
click at [165, 3] on h4 "Exhibitions: Single Page Layout" at bounding box center [176, 4] width 70 height 6
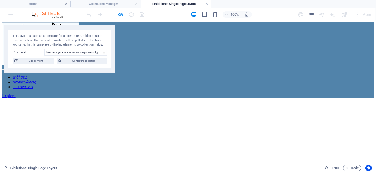
scroll to position [0, 0]
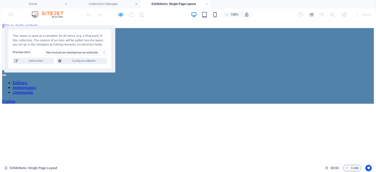
click at [28, 80] on link "Ειδήσεις" at bounding box center [20, 82] width 15 height 4
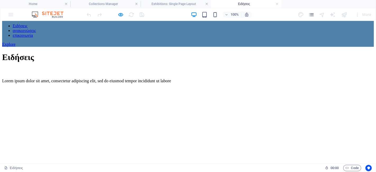
scroll to position [294, 0]
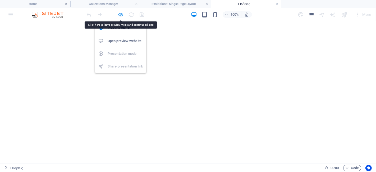
click at [121, 14] on icon "button" at bounding box center [121, 15] width 6 height 6
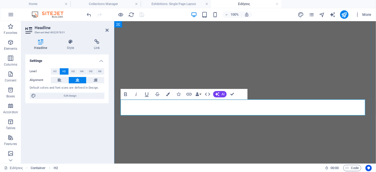
drag, startPoint x: 196, startPoint y: 106, endPoint x: 191, endPoint y: 109, distance: 6.3
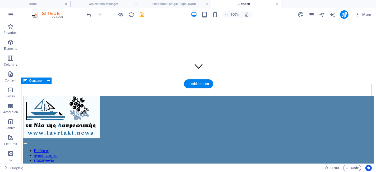
scroll to position [147, 0]
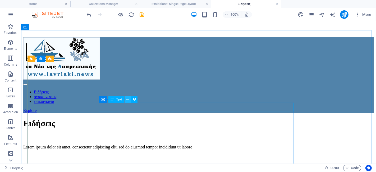
click at [129, 98] on icon at bounding box center [127, 100] width 3 height 6
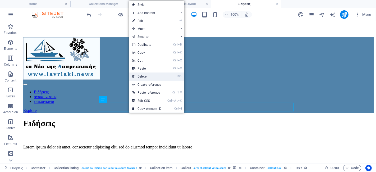
click at [147, 75] on link "⌦ Delete" at bounding box center [146, 76] width 35 height 8
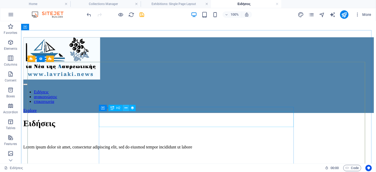
click at [125, 107] on icon at bounding box center [126, 108] width 3 height 6
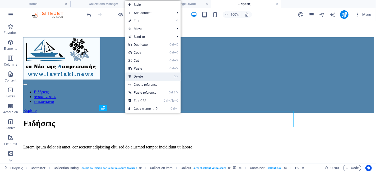
click at [142, 75] on link "⌦ Delete" at bounding box center [142, 76] width 35 height 8
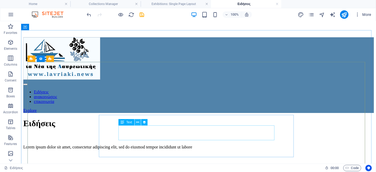
click at [137, 123] on icon at bounding box center [137, 123] width 3 height 6
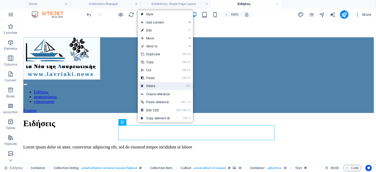
click at [148, 85] on link "⌦ Delete" at bounding box center [155, 86] width 35 height 8
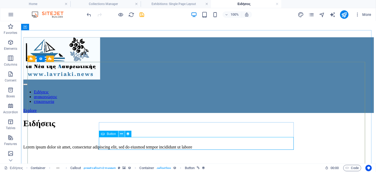
click at [121, 133] on icon at bounding box center [121, 134] width 3 height 6
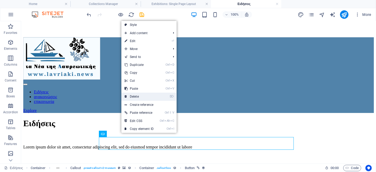
click at [135, 95] on link "⌦ Delete" at bounding box center [138, 97] width 35 height 8
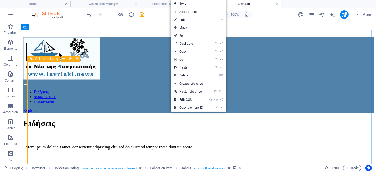
click at [31, 59] on icon at bounding box center [31, 59] width 3 height 6
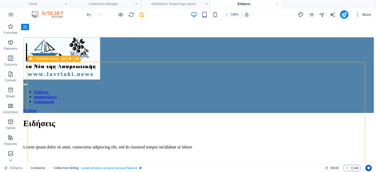
click at [63, 60] on icon at bounding box center [63, 59] width 3 height 6
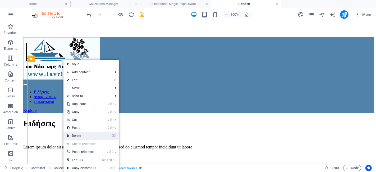
click at [84, 135] on link "⌦ Delete" at bounding box center [80, 136] width 35 height 8
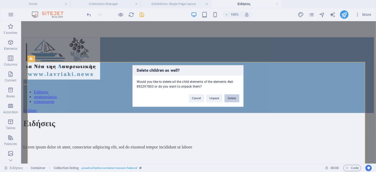
click at [229, 98] on button "Delete" at bounding box center [232, 98] width 15 height 8
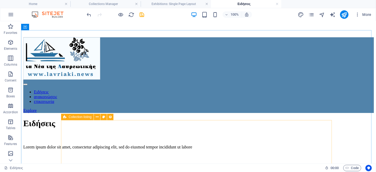
click at [65, 117] on icon at bounding box center [64, 117] width 3 height 6
click at [96, 117] on icon at bounding box center [97, 117] width 3 height 6
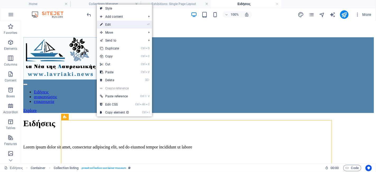
click at [119, 22] on link "⏎ Edit" at bounding box center [114, 25] width 35 height 8
select select "68b3ff7eccfec438130d893f"
select select "columns.exhibition-date_ASC"
select select "columns.featured-exhibition"
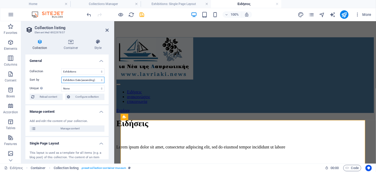
click at [100, 79] on select "Created at (ascending) Created at (descending) Updated at (ascending) Updated a…" at bounding box center [82, 80] width 43 height 6
select select "updatedAt_ASC"
click at [61, 77] on select "Created at (ascending) Created at (descending) Updated at (ascending) Updated a…" at bounding box center [82, 80] width 43 height 6
select select "68b3ff7eccfec438130d893f"
select select "updatedAt_ASC"
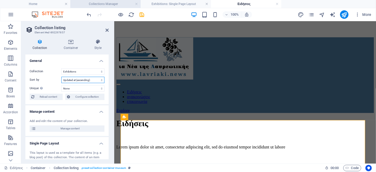
select select "columns.featured-exhibition"
click at [99, 80] on select "Created at (ascending) Created at (descending) Updated at (ascending) Updated a…" at bounding box center [82, 80] width 43 height 6
select select "updatedAt_DESC"
click at [61, 77] on select "Created at (ascending) Created at (descending) Updated at (ascending) Updated a…" at bounding box center [82, 80] width 43 height 6
select select "68b3ff7eccfec438130d893f"
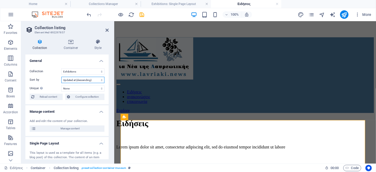
select select "updatedAt_DESC"
select select "columns.featured-exhibition"
click at [142, 14] on icon "save" at bounding box center [142, 15] width 6 height 6
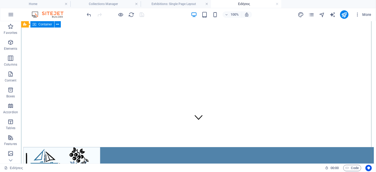
scroll to position [0, 0]
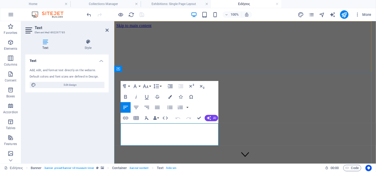
drag, startPoint x: 121, startPoint y: 128, endPoint x: 218, endPoint y: 143, distance: 98.2
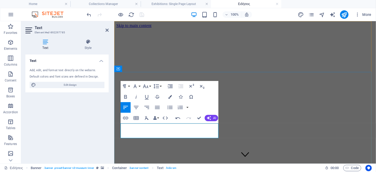
drag, startPoint x: 129, startPoint y: 125, endPoint x: 125, endPoint y: 126, distance: 4.0
click at [170, 96] on icon "button" at bounding box center [170, 97] width 4 height 4
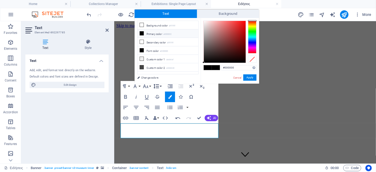
click at [161, 86] on button "Line Height" at bounding box center [157, 86] width 10 height 11
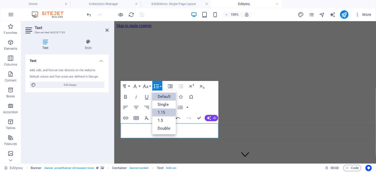
click at [165, 112] on link "1.15" at bounding box center [164, 112] width 24 height 8
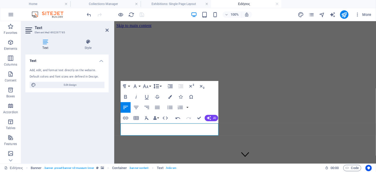
click at [160, 85] on button "Line Height" at bounding box center [157, 86] width 10 height 11
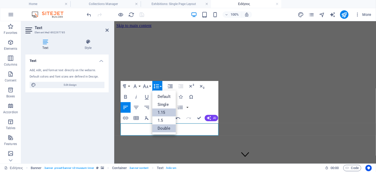
click at [164, 126] on link "Double" at bounding box center [164, 128] width 24 height 8
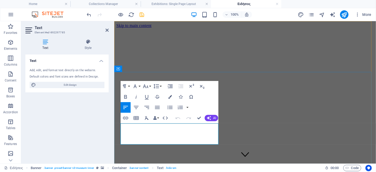
drag, startPoint x: 143, startPoint y: 138, endPoint x: 121, endPoint y: 128, distance: 23.7
click at [126, 95] on icon "button" at bounding box center [125, 97] width 6 height 6
click at [128, 69] on span "Container" at bounding box center [129, 68] width 14 height 3
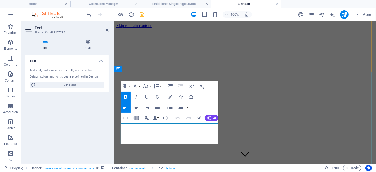
drag, startPoint x: 136, startPoint y: 128, endPoint x: 121, endPoint y: 129, distance: 15.4
click at [168, 97] on icon "button" at bounding box center [170, 97] width 4 height 4
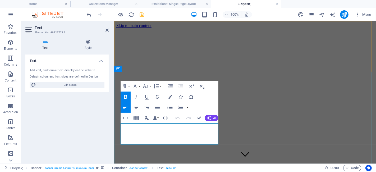
drag, startPoint x: 120, startPoint y: 128, endPoint x: 142, endPoint y: 138, distance: 23.9
click at [159, 118] on button "Data Bindings" at bounding box center [155, 118] width 7 height 11
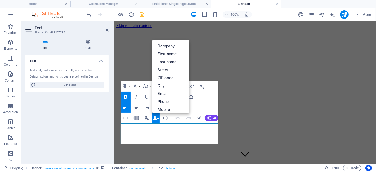
click at [159, 118] on button "Data Bindings" at bounding box center [155, 118] width 7 height 11
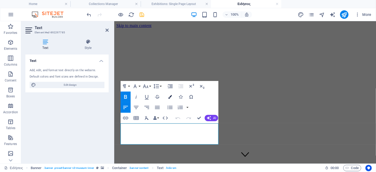
click at [170, 95] on icon "button" at bounding box center [170, 97] width 4 height 4
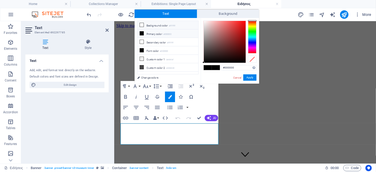
click at [158, 25] on li "Background color #ffffff" at bounding box center [168, 25] width 61 height 8
type input "#ffffff"
click at [249, 77] on button "Apply" at bounding box center [249, 77] width 13 height 6
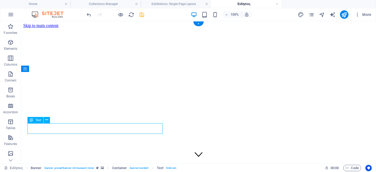
drag, startPoint x: 136, startPoint y: 129, endPoint x: 80, endPoint y: 127, distance: 55.6
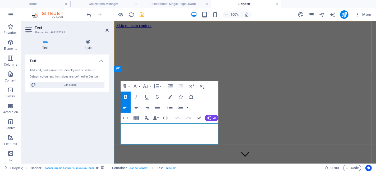
drag, startPoint x: 147, startPoint y: 139, endPoint x: 121, endPoint y: 128, distance: 28.8
click at [170, 96] on icon "button" at bounding box center [170, 97] width 4 height 4
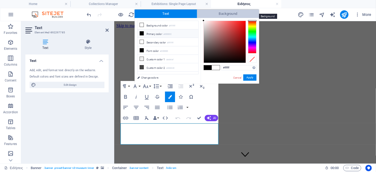
click at [210, 12] on span "Background" at bounding box center [228, 14] width 62 height 8
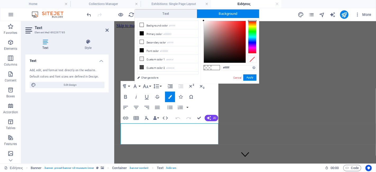
click at [209, 68] on span at bounding box center [208, 67] width 8 height 4
type input "rgba(0, 0, 0, 0)"
click at [248, 77] on button "Apply" at bounding box center [249, 77] width 13 height 6
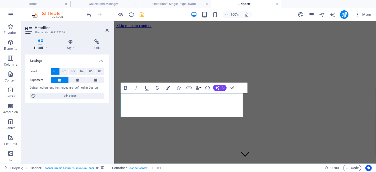
click at [168, 88] on icon "button" at bounding box center [168, 88] width 4 height 4
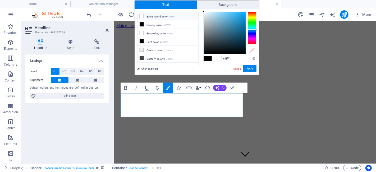
click at [251, 30] on div at bounding box center [252, 28] width 8 height 33
click at [240, 24] on div at bounding box center [225, 33] width 42 height 42
type input "#1498da"
click at [242, 18] on div at bounding box center [225, 33] width 42 height 42
click at [252, 67] on button "Apply" at bounding box center [249, 68] width 13 height 6
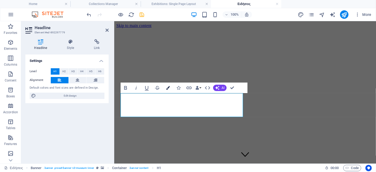
click at [167, 89] on icon "button" at bounding box center [168, 88] width 4 height 4
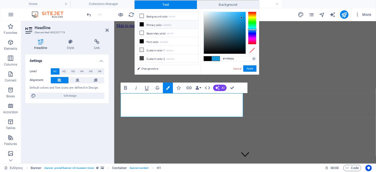
click at [208, 58] on span at bounding box center [208, 58] width 8 height 4
type input "#000000"
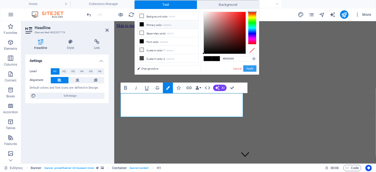
click at [246, 67] on button "Apply" at bounding box center [249, 68] width 13 height 6
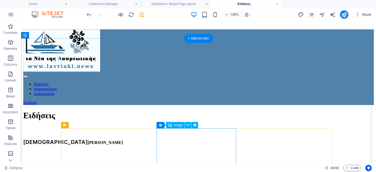
scroll to position [29, 0]
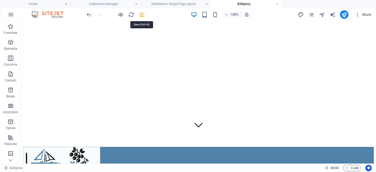
click at [142, 14] on icon "save" at bounding box center [142, 15] width 6 height 6
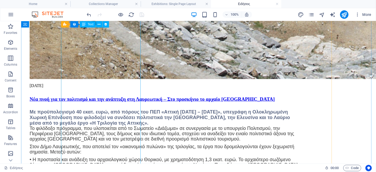
scroll to position [676, 0]
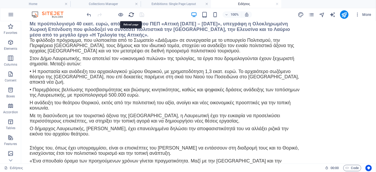
click at [131, 15] on icon "reload" at bounding box center [132, 15] width 6 height 6
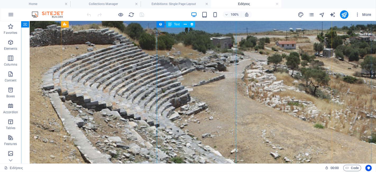
scroll to position [470, 0]
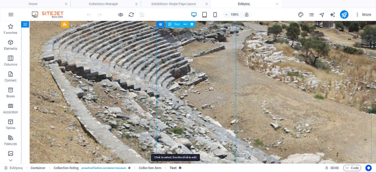
click at [176, 168] on span "Text" at bounding box center [173, 168] width 7 height 6
click at [176, 167] on span "Text" at bounding box center [173, 168] width 7 height 6
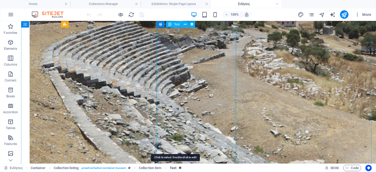
select select "exhibition-intro"
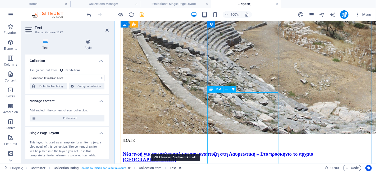
scroll to position [254, 0]
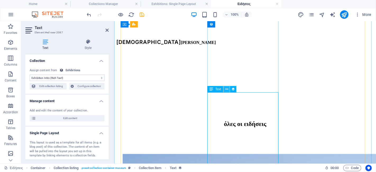
click at [226, 89] on icon at bounding box center [226, 90] width 3 height 6
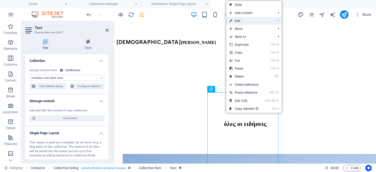
click at [247, 18] on link "⏎ Edit" at bounding box center [243, 21] width 35 height 8
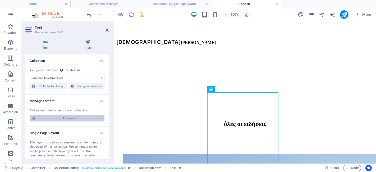
click at [75, 118] on span "Edit content" at bounding box center [70, 118] width 65 height 6
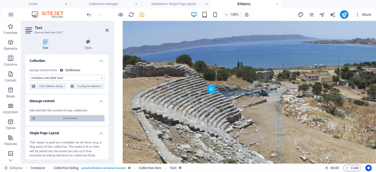
select select "updatedAt_DESC"
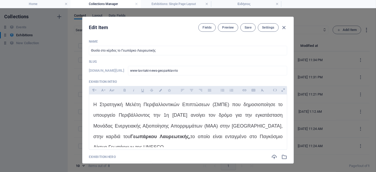
scroll to position [117, 0]
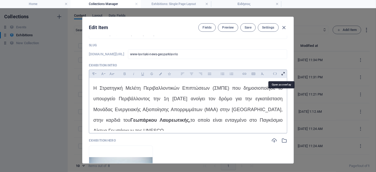
click at [282, 73] on icon at bounding box center [283, 74] width 8 height 8
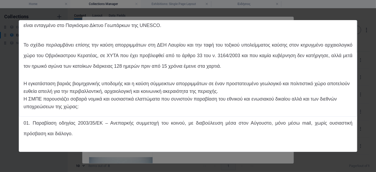
scroll to position [45, 0]
click at [163, 114] on div at bounding box center [188, 115] width 338 height 3
click at [354, 15] on div "Paragraph Format Normal Heading 1 Heading 2 Heading 3 Heading 4 Heading 5 Headi…" at bounding box center [188, 86] width 376 height 172
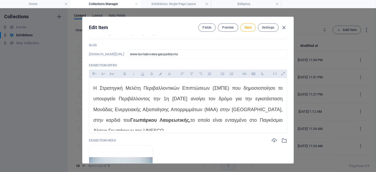
scroll to position [0, 0]
click at [283, 28] on icon "button" at bounding box center [284, 28] width 6 height 6
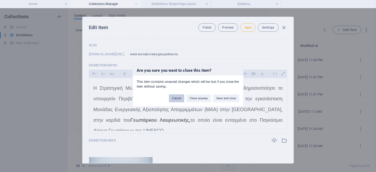
click at [177, 98] on button "Cancel" at bounding box center [176, 98] width 15 height 8
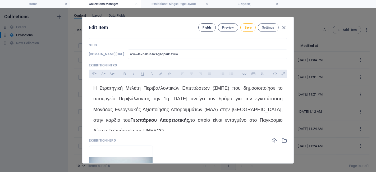
click at [204, 28] on span "Fields" at bounding box center [207, 27] width 9 height 4
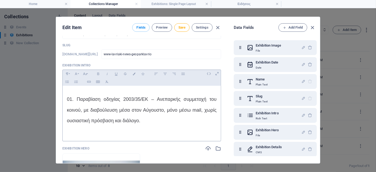
scroll to position [239, 0]
click at [260, 118] on p "Rich Text" at bounding box center [267, 118] width 23 height 4
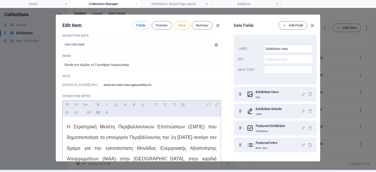
scroll to position [88, 0]
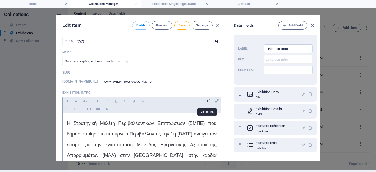
click at [207, 101] on icon at bounding box center [209, 101] width 8 height 8
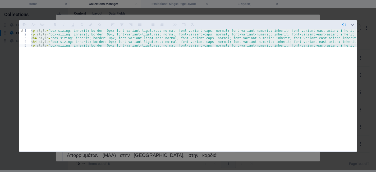
click at [36, 39] on div "< p style = 'box-sizing: inherit; border: 0px; font-variant-ligatures: normal; …" at bounding box center [193, 90] width 327 height 122
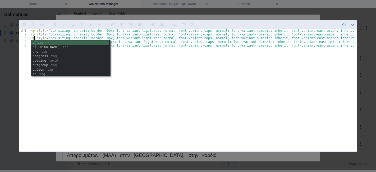
scroll to position [0, 0]
click at [40, 41] on div "p tag p aram tag p re tag p rogress tag p adding local o p tgroup tag o p tion …" at bounding box center [70, 62] width 78 height 45
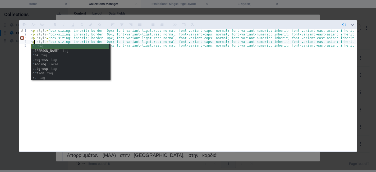
click at [40, 46] on div "p tag p aram tag p re tag p rogress tag p adding local o p tgroup tag o p tion …" at bounding box center [70, 66] width 78 height 45
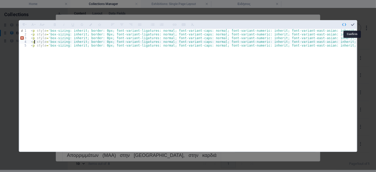
type textarea "<p style='box-sizing: inherit; border: 0px; font-variant-ligatures: normal; fon…"
click at [351, 24] on icon "button" at bounding box center [353, 24] width 5 height 5
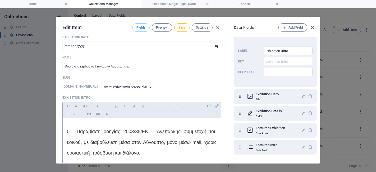
scroll to position [117, 0]
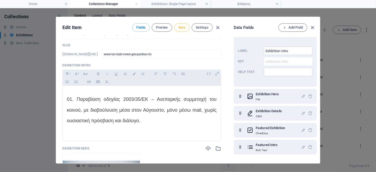
click at [185, 27] on button "Save" at bounding box center [181, 27] width 15 height 8
click at [312, 26] on icon "button" at bounding box center [313, 28] width 6 height 6
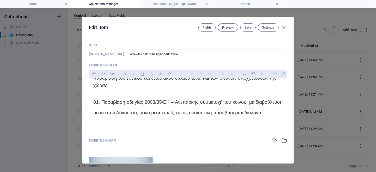
scroll to position [202, 0]
click at [248, 27] on span "Save" at bounding box center [248, 27] width 7 height 4
click at [285, 26] on icon "button" at bounding box center [284, 28] width 6 height 6
type input "[DATE]"
type input "www-lavriaki-news-geoparklavrio"
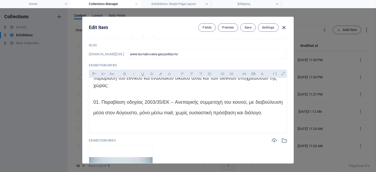
scroll to position [97, 0]
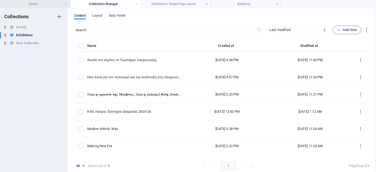
click at [43, 5] on h4 "Home" at bounding box center [35, 4] width 70 height 6
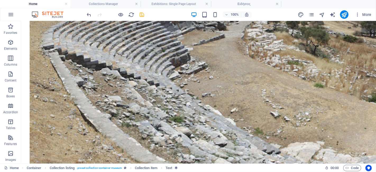
click at [43, 5] on h4 "Home" at bounding box center [35, 4] width 70 height 6
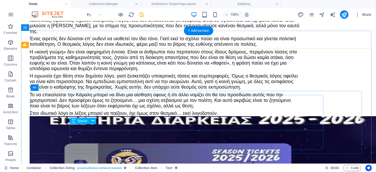
scroll to position [1470, 0]
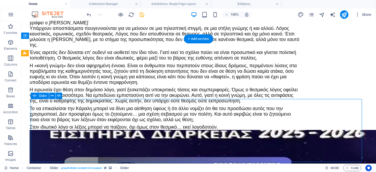
scroll to position [1649, 0]
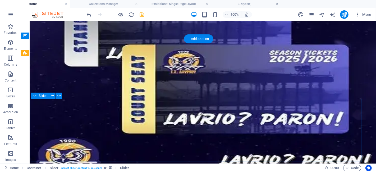
select select "ms"
select select "s"
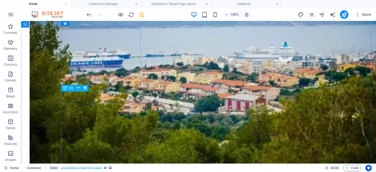
scroll to position [944, 0]
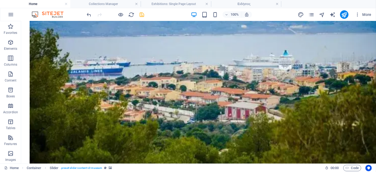
click at [45, 2] on h4 "Home" at bounding box center [35, 4] width 70 height 6
click at [131, 13] on icon "reload" at bounding box center [132, 15] width 6 height 6
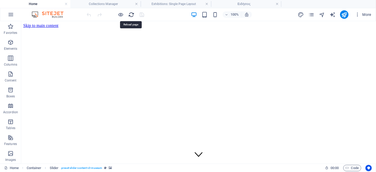
scroll to position [0, 0]
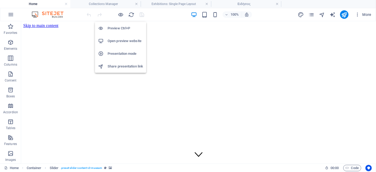
click at [122, 39] on h6 "Open preview website" at bounding box center [125, 41] width 35 height 6
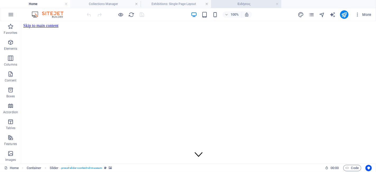
click at [246, 3] on h4 "Ειδήσεις" at bounding box center [246, 4] width 70 height 6
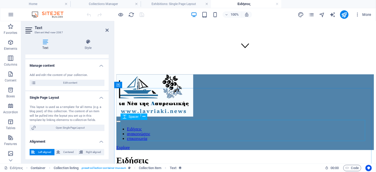
scroll to position [117, 0]
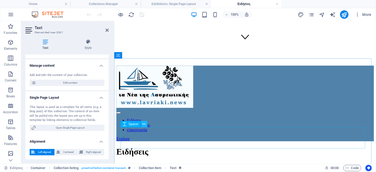
click at [143, 123] on icon at bounding box center [144, 124] width 3 height 6
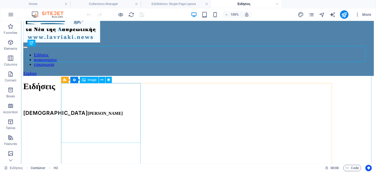
scroll to position [176, 0]
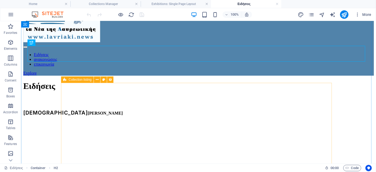
click at [64, 80] on icon at bounding box center [64, 79] width 3 height 6
click at [98, 79] on icon at bounding box center [97, 80] width 3 height 6
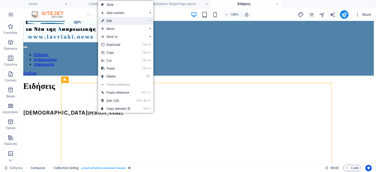
click at [127, 20] on link "⏎ Edit" at bounding box center [115, 21] width 35 height 8
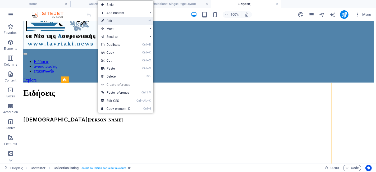
select select "68b3ff7eccfec438130d893f"
select select "updatedAt_DESC"
select select "columns.featured-exhibition"
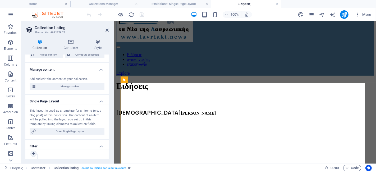
scroll to position [0, 0]
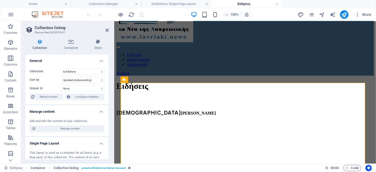
click at [44, 45] on h4 "Collection" at bounding box center [40, 44] width 31 height 11
click at [74, 41] on icon at bounding box center [71, 41] width 29 height 5
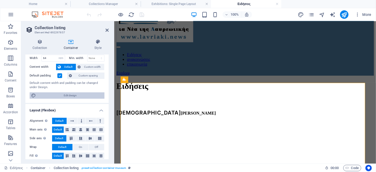
scroll to position [25, 0]
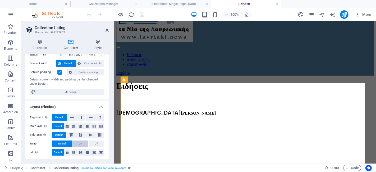
click at [79, 142] on span "On" at bounding box center [80, 143] width 3 height 6
click at [107, 28] on h2 "Collection listing" at bounding box center [72, 27] width 74 height 5
click at [107, 29] on icon at bounding box center [107, 30] width 3 height 4
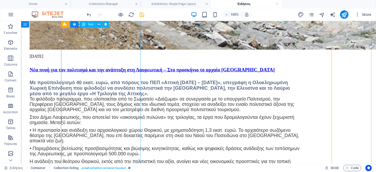
scroll to position [500, 0]
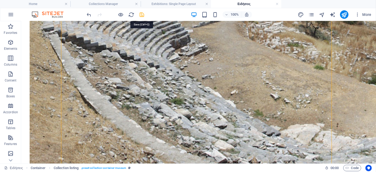
click at [142, 14] on icon "save" at bounding box center [142, 15] width 6 height 6
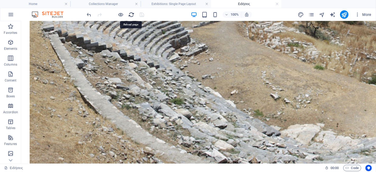
click at [130, 14] on icon "reload" at bounding box center [132, 15] width 6 height 6
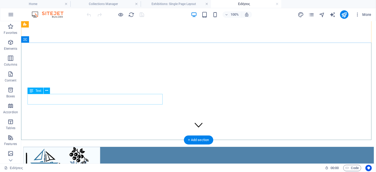
scroll to position [0, 0]
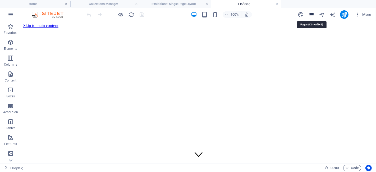
click at [312, 13] on icon "pages" at bounding box center [311, 15] width 6 height 6
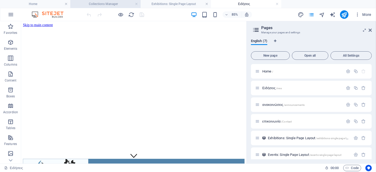
click at [110, 3] on h4 "Collections Manager" at bounding box center [105, 4] width 70 height 6
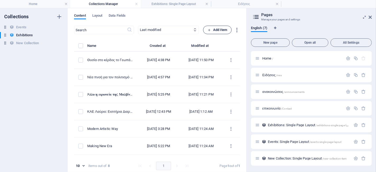
click at [210, 30] on icon "button" at bounding box center [209, 29] width 3 height 3
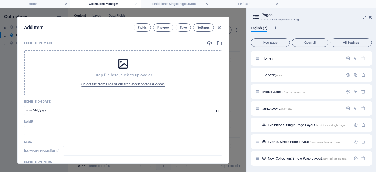
click at [138, 71] on div "Drop file here, click to upload or Select file from Files or our free stock pho…" at bounding box center [123, 72] width 198 height 45
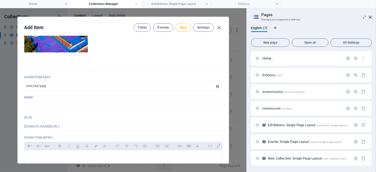
scroll to position [59, 0]
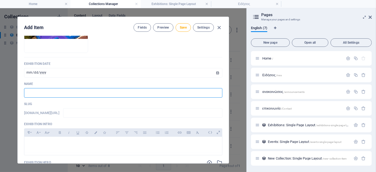
click at [71, 93] on input "text" at bounding box center [123, 93] width 198 height 10
type input "e"
type input "er"
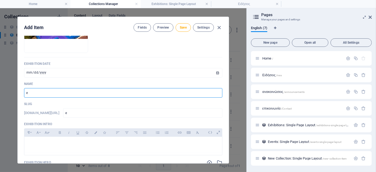
type input "er"
type input "erg"
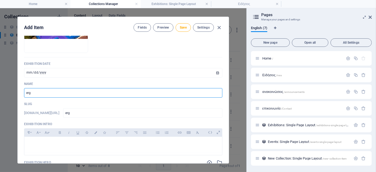
type input "erga"
type input "erg"
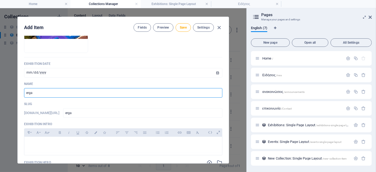
type input "erg"
type input "er"
type input "e"
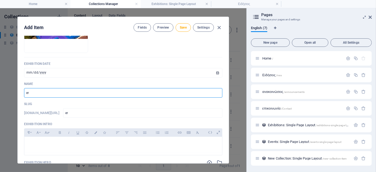
type input "e"
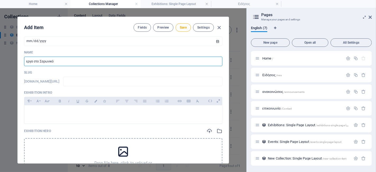
scroll to position [117, 0]
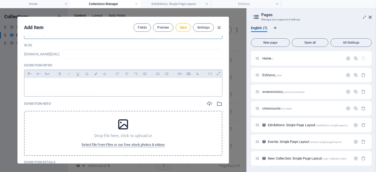
type input "εργα στο Σαρωνικό"
click at [53, 85] on p at bounding box center [123, 84] width 189 height 5
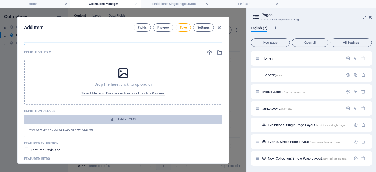
scroll to position [176, 0]
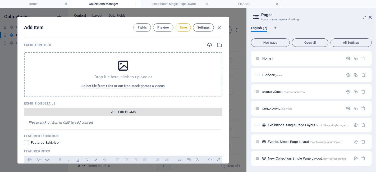
click at [76, 114] on button "Edit in CMS" at bounding box center [123, 112] width 198 height 8
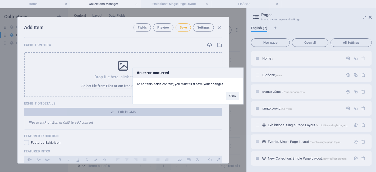
click at [231, 95] on button "Okay" at bounding box center [232, 96] width 13 height 8
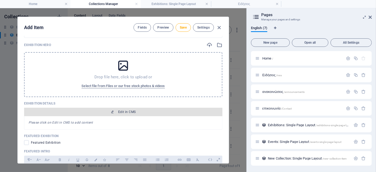
click at [115, 110] on span "Edit in CMS" at bounding box center [123, 112] width 194 height 4
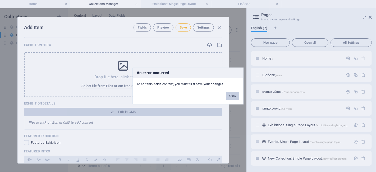
click at [229, 95] on button "Okay" at bounding box center [232, 96] width 13 height 8
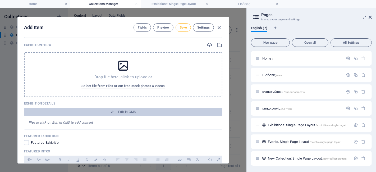
click at [180, 27] on span "Save" at bounding box center [183, 27] width 7 height 4
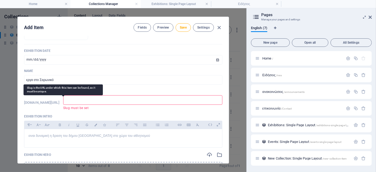
click at [60, 101] on h6 "[DOMAIN_NAME][URL]" at bounding box center [41, 102] width 35 height 6
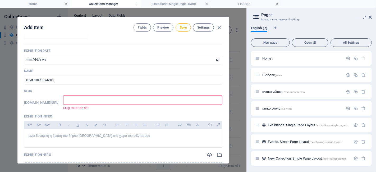
drag, startPoint x: 24, startPoint y: 101, endPoint x: 103, endPoint y: 103, distance: 79.9
click at [103, 103] on div "[DOMAIN_NAME][URL] ​ Slug must be set" at bounding box center [123, 102] width 198 height 15
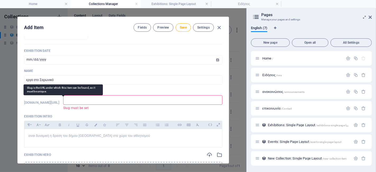
copy h6 "[DOMAIN_NAME][URL]"
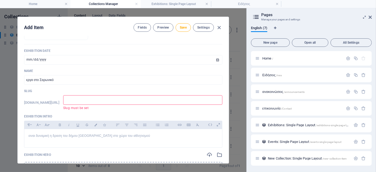
click at [122, 99] on input "text" at bounding box center [142, 100] width 159 height 10
paste input "[DOMAIN_NAME][URL]"
type input "[DOMAIN_NAME][URL]"
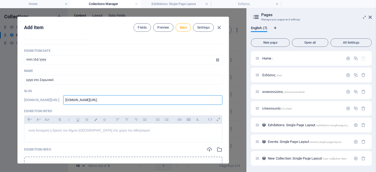
drag, startPoint x: 129, startPoint y: 99, endPoint x: 129, endPoint y: 104, distance: 4.8
click at [129, 99] on input "[DOMAIN_NAME][URL]" at bounding box center [142, 100] width 159 height 10
type input "[DOMAIN_NAME][URL]"
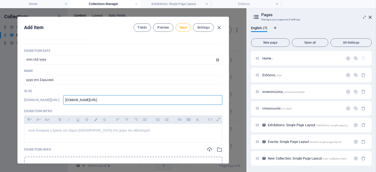
type input "[DOMAIN_NAME][URL]"
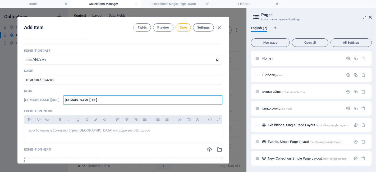
type input "[DOMAIN_NAME][URL]"
type input "www..com/exhibitions-single-page-layout/"
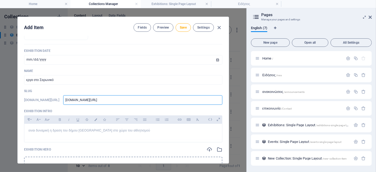
type input "www..com/exhibitions-single-page-layout/"
type input "[DOMAIN_NAME][URL]"
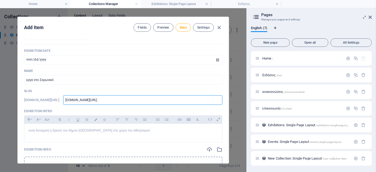
type input "[DOMAIN_NAME][URL]"
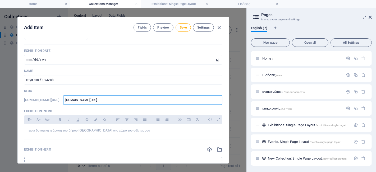
type input "[DOMAIN_NAME][URL]"
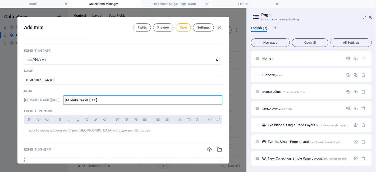
type input "[DOMAIN_NAME][URL]"
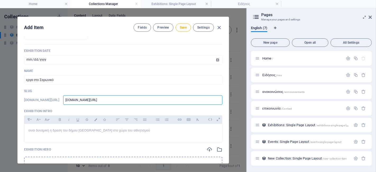
type input "[DOMAIN_NAME][URL]"
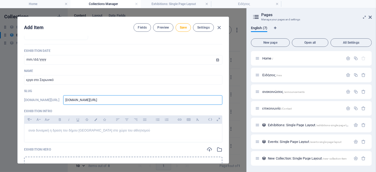
type input "[DOMAIN_NAME][URL]"
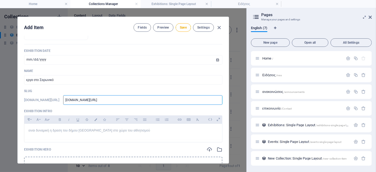
type input "[DOMAIN_NAME][URL]"
type input "www..com/exhibitions-single-page-layout/"
type input "[DOMAIN_NAME][URL]"
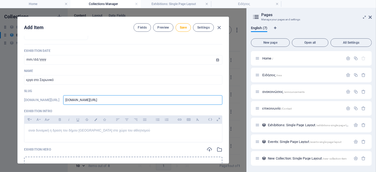
type input "[DOMAIN_NAME][URL]"
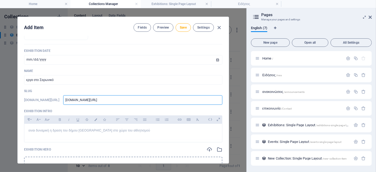
type input "[DOMAIN_NAME][URL]"
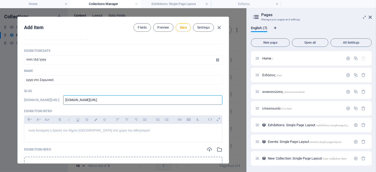
type input "[DOMAIN_NAME][URL]"
type input "www.lavriaki.ncom/exhibitions-single-page-layout/"
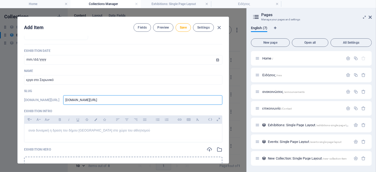
type input "www.lavriaki.ncom/exhibitions-single-page-layout/"
type input "www.lavriaki.necom/exhibitions-single-page-layout/"
type input "www.lavriaki.newcom/exhibitions-single-page-layout/"
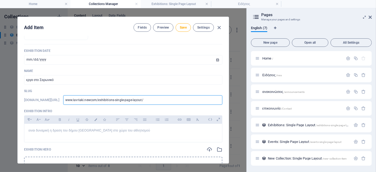
type input "www.lavriaki.newscom/exhibitions-single-page-layout/"
type input "www.lavriaki.[PERSON_NAME]/exhibitions-single-page-layout/"
type input "www.lavriaki.newsm/exhibitions-single-page-layout/"
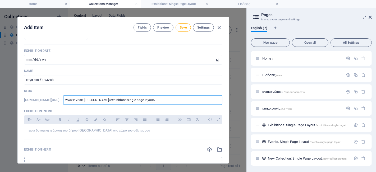
type input "www.lavriaki.newsm/exhibitions-single-page-layout/"
type input "[DOMAIN_NAME]/exhibitions-single-page-layout/"
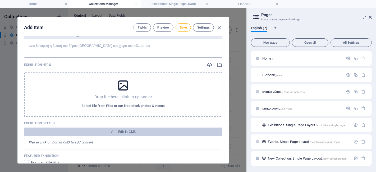
scroll to position [189, 0]
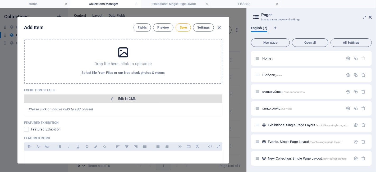
type input "www-lavriaki-news-exhibitions-single-page-layout"
click at [116, 97] on span "Edit in CMS" at bounding box center [123, 99] width 194 height 4
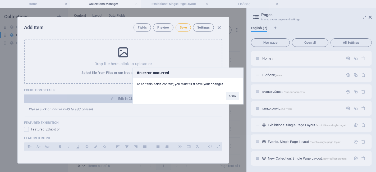
click at [121, 110] on div "An error occurred To edit this fields content, you must first save your changes…" at bounding box center [188, 86] width 376 height 172
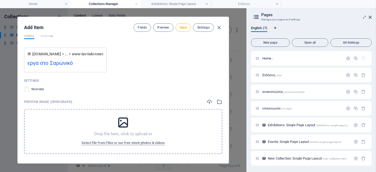
scroll to position [498, 0]
click at [124, 121] on icon at bounding box center [123, 122] width 13 height 13
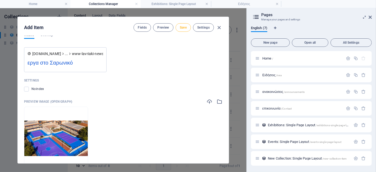
click at [183, 27] on span "Save" at bounding box center [183, 27] width 7 height 4
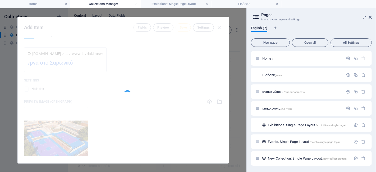
type input "www-lavriaki-news-exhibitions-single-page-layout"
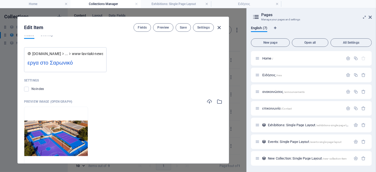
click at [217, 26] on icon "button" at bounding box center [219, 28] width 6 height 6
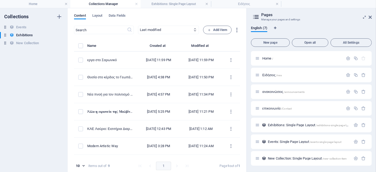
click at [92, 3] on h4 "Collections Manager" at bounding box center [105, 4] width 70 height 6
click at [44, 2] on h4 "Home" at bounding box center [35, 4] width 70 height 6
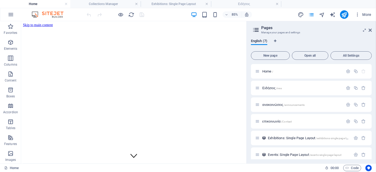
click at [372, 28] on aside "Pages Manage your pages and settings English (7) New page Open all All Settings…" at bounding box center [312, 92] width 130 height 142
click at [372, 29] on icon at bounding box center [370, 30] width 3 height 4
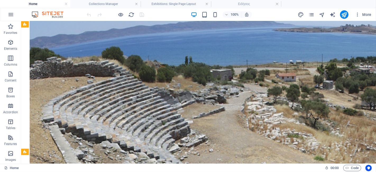
scroll to position [735, 0]
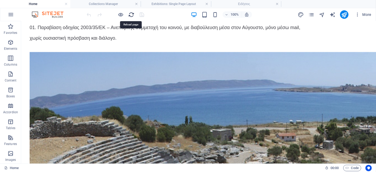
click at [130, 13] on icon "reload" at bounding box center [132, 15] width 6 height 6
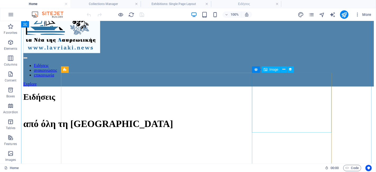
scroll to position [206, 0]
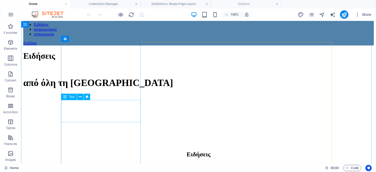
select select "exhibition-intro"
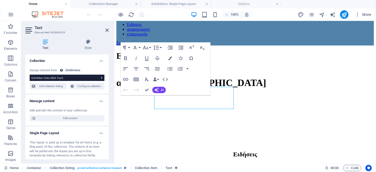
scroll to position [219, 0]
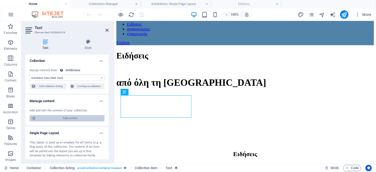
click at [83, 117] on span "Edit content" at bounding box center [70, 118] width 65 height 6
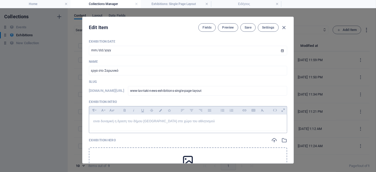
scroll to position [88, 0]
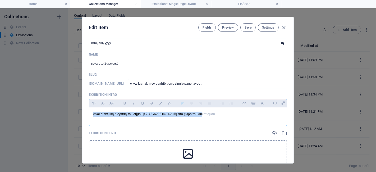
drag, startPoint x: 204, startPoint y: 116, endPoint x: 90, endPoint y: 111, distance: 114.1
click at [90, 111] on div "ειναι δυναμική η δραση του δήμου [GEOGRAPHIC_DATA] στο χώρο του αθλητισμού" at bounding box center [188, 115] width 198 height 16
click at [112, 102] on icon "button" at bounding box center [111, 103] width 4 height 6
click at [113, 42] on link "18" at bounding box center [116, 43] width 19 height 8
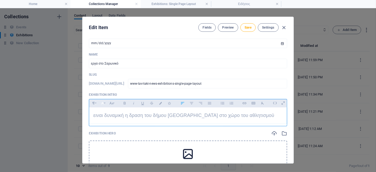
click at [104, 102] on icon "button" at bounding box center [102, 103] width 4 height 6
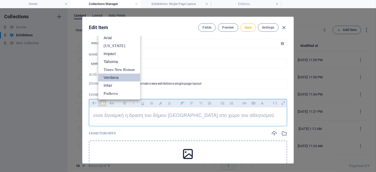
click at [114, 78] on link "Verdana" at bounding box center [119, 78] width 42 height 8
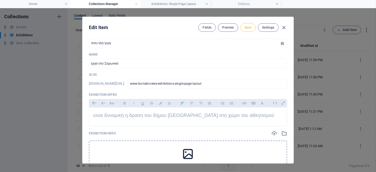
click at [248, 25] on span "Save" at bounding box center [248, 27] width 7 height 4
click at [284, 27] on icon "button" at bounding box center [284, 28] width 6 height 6
type input "[DATE]"
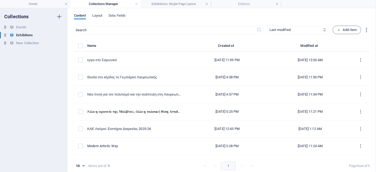
scroll to position [67, 0]
click at [34, 3] on h4 "Home" at bounding box center [35, 4] width 70 height 6
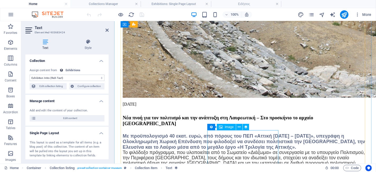
scroll to position [983, 0]
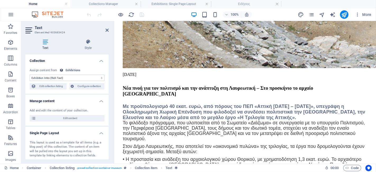
click at [45, 42] on icon at bounding box center [45, 41] width 40 height 5
click at [88, 44] on icon at bounding box center [87, 41] width 41 height 5
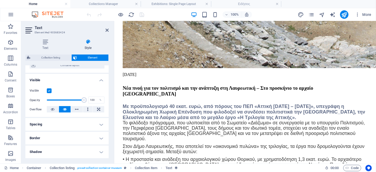
scroll to position [59, 0]
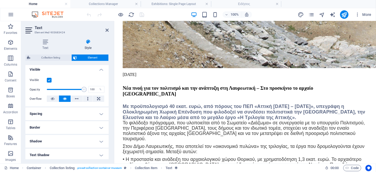
click at [96, 113] on h4 "Spacing" at bounding box center [66, 113] width 83 height 13
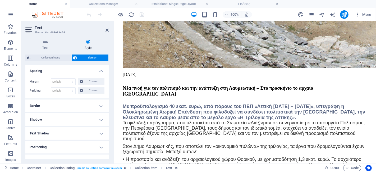
scroll to position [117, 0]
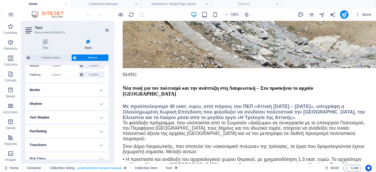
click at [98, 89] on h4 "Border" at bounding box center [66, 90] width 83 height 13
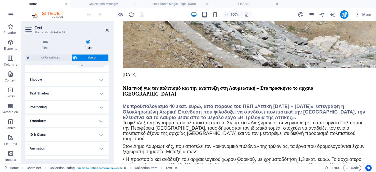
scroll to position [171, 0]
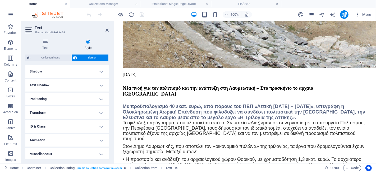
click at [101, 139] on h4 "Animation" at bounding box center [66, 140] width 83 height 13
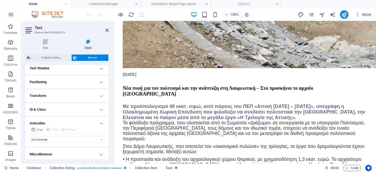
click at [92, 152] on h4 "Miscellaneous" at bounding box center [66, 154] width 83 height 13
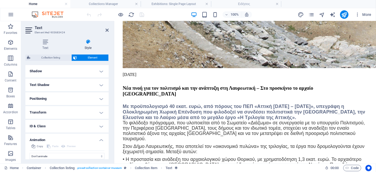
scroll to position [162, 0]
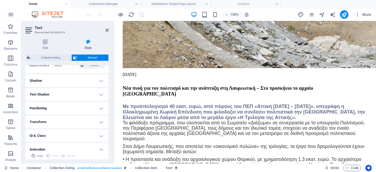
click at [79, 119] on h4 "Transform" at bounding box center [66, 122] width 83 height 13
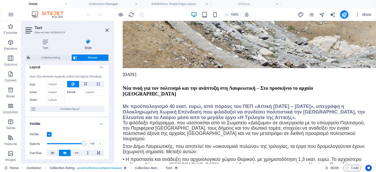
scroll to position [0, 0]
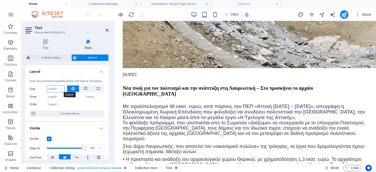
click at [60, 89] on select "Default auto px % 1/1 1/2 1/3 1/4 1/5 1/6 1/7 1/8 1/9 1/10" at bounding box center [55, 89] width 17 height 6
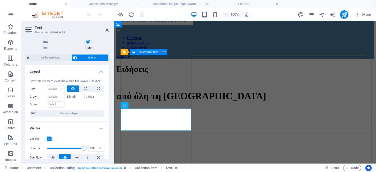
scroll to position [235, 0]
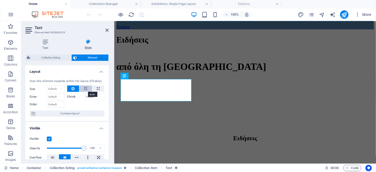
click at [84, 88] on icon at bounding box center [86, 88] width 4 height 6
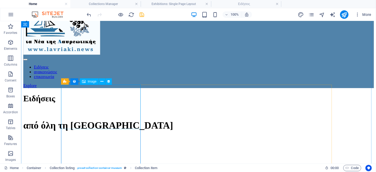
scroll to position [192, 0]
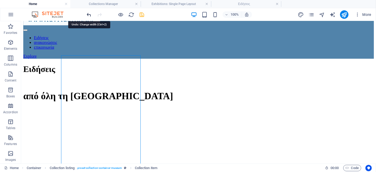
click at [89, 15] on icon "undo" at bounding box center [89, 15] width 6 height 6
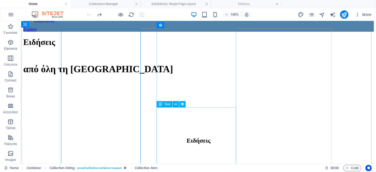
scroll to position [222, 0]
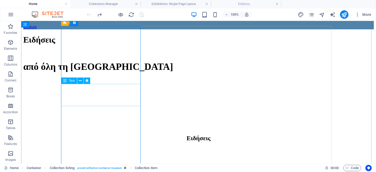
click at [71, 81] on span "Text" at bounding box center [72, 80] width 6 height 3
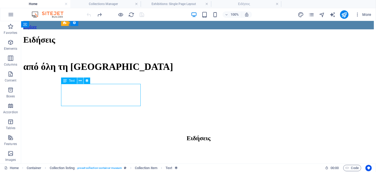
click at [80, 80] on icon at bounding box center [80, 81] width 3 height 6
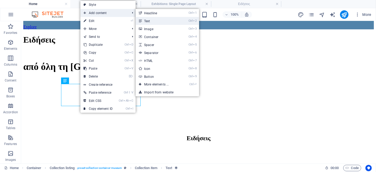
click at [156, 21] on link "Ctrl 2 Text" at bounding box center [158, 21] width 44 height 8
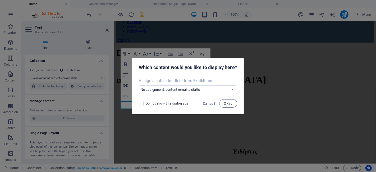
scroll to position [235, 0]
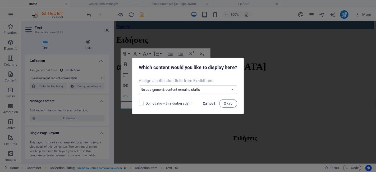
click at [205, 103] on span "Cancel" at bounding box center [209, 103] width 12 height 4
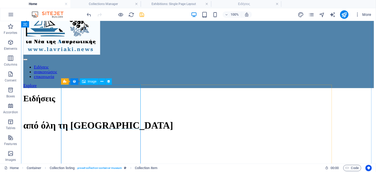
scroll to position [192, 0]
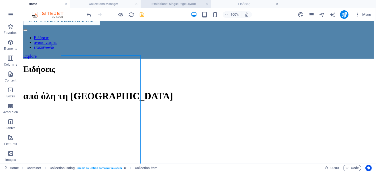
click at [158, 3] on h4 "Exhibitions: Single Page Layout" at bounding box center [176, 4] width 70 height 6
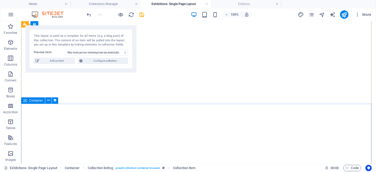
scroll to position [0, 0]
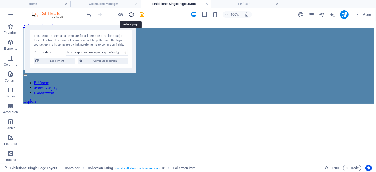
click at [129, 14] on icon "reload" at bounding box center [132, 15] width 6 height 6
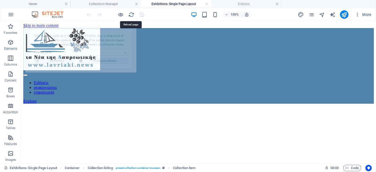
select select "68b8ac47d0e9b72bff0e2406"
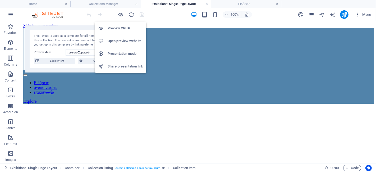
click at [120, 40] on h6 "Open preview website" at bounding box center [125, 41] width 35 height 6
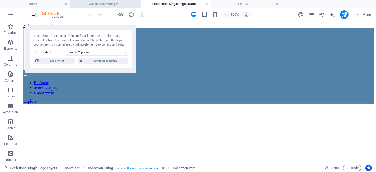
click at [90, 2] on h4 "Collections Manager" at bounding box center [105, 4] width 70 height 6
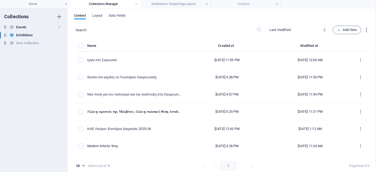
click at [24, 26] on h6 "Events" at bounding box center [21, 27] width 10 height 6
type input "20"
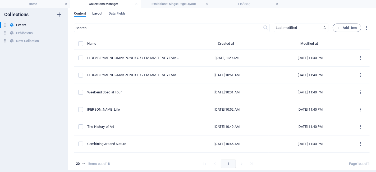
click at [95, 12] on span "Layout" at bounding box center [97, 13] width 10 height 7
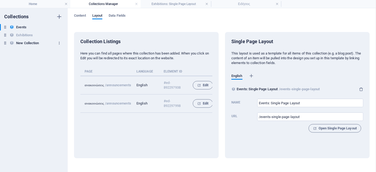
click at [59, 43] on icon "button" at bounding box center [59, 43] width 4 height 4
click at [30, 42] on div at bounding box center [188, 86] width 376 height 172
click at [29, 42] on h6 "New Collection" at bounding box center [27, 43] width 23 height 6
type input "New Collection: Single Page Layout"
type input "/new-collection-item"
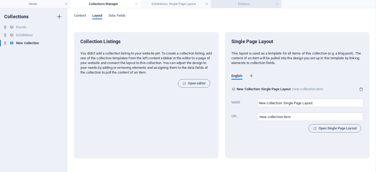
click at [238, 4] on h4 "Ειδήσεις" at bounding box center [246, 4] width 70 height 6
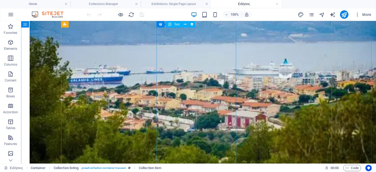
scroll to position [353, 0]
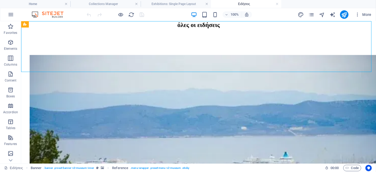
scroll to position [360, 0]
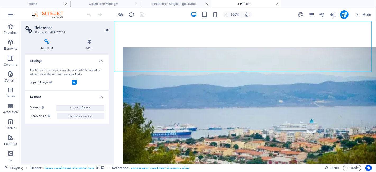
click at [104, 28] on h2 "Reference" at bounding box center [72, 27] width 74 height 5
click at [108, 30] on icon at bounding box center [107, 30] width 3 height 4
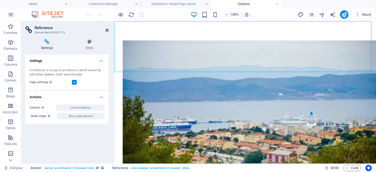
scroll to position [353, 0]
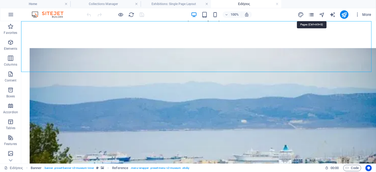
click at [314, 14] on icon "pages" at bounding box center [311, 15] width 6 height 6
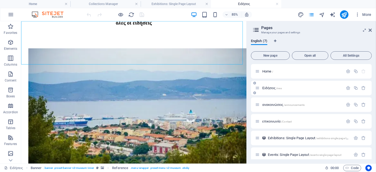
scroll to position [21, 0]
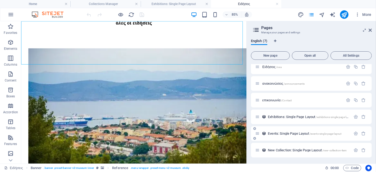
click at [290, 131] on div "Events: Single Page Layout /events-single-page-layout" at bounding box center [303, 133] width 96 height 6
click at [286, 149] on span "New Collection: Single Page Layout /new-collection-item" at bounding box center [307, 150] width 79 height 4
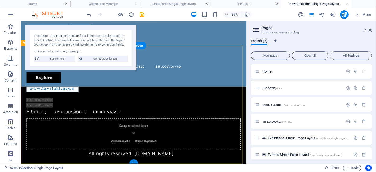
scroll to position [0, 0]
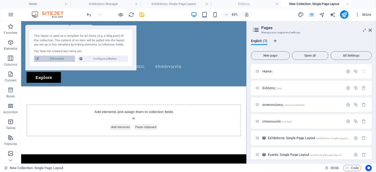
click at [53, 57] on span "Edit content" at bounding box center [57, 59] width 33 height 6
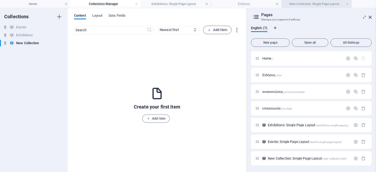
click at [325, 3] on h4 "New Collection: Single Page Layout" at bounding box center [316, 4] width 70 height 6
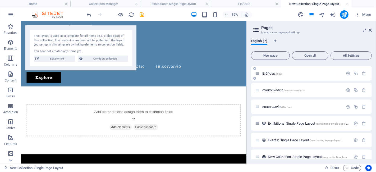
scroll to position [21, 0]
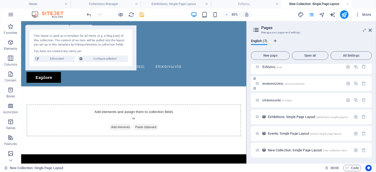
click at [284, 86] on div "ανακοινώσεις /announcements" at bounding box center [299, 83] width 88 height 6
click at [273, 82] on span "ανακοινώσεις /announcements" at bounding box center [283, 83] width 42 height 4
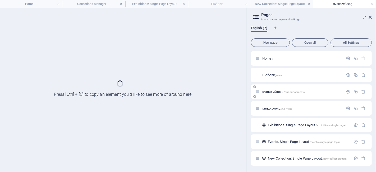
scroll to position [0, 0]
click at [273, 82] on div "Home / Ειδήσεις /nea ανακοινώσεις /announcements επικοινωνία /Contact Exhibitio…" at bounding box center [311, 108] width 121 height 115
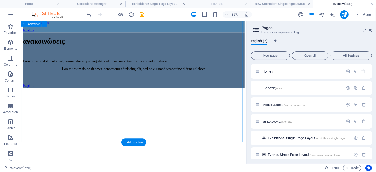
scroll to position [3, 0]
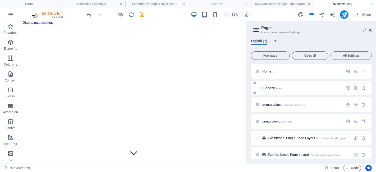
click at [267, 89] on span "Ειδήσεις /nea" at bounding box center [271, 88] width 19 height 4
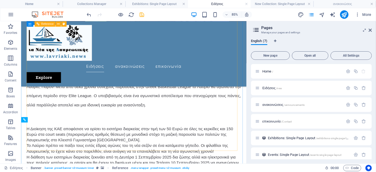
scroll to position [1582, 0]
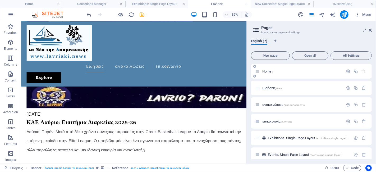
click at [264, 72] on span "Home /" at bounding box center [267, 71] width 11 height 4
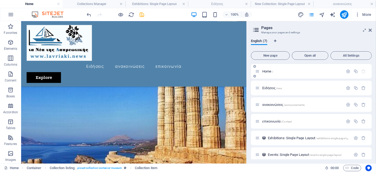
scroll to position [192, 0]
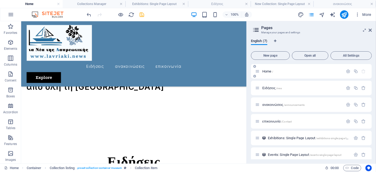
click at [264, 72] on span "Home /" at bounding box center [267, 71] width 11 height 4
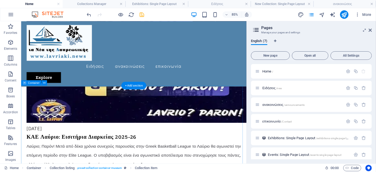
scroll to position [1705, 0]
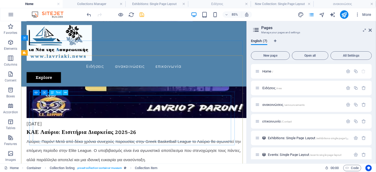
click at [66, 93] on icon at bounding box center [65, 92] width 2 height 5
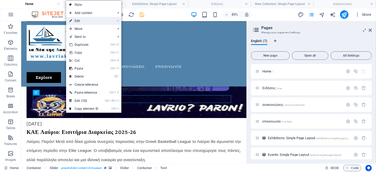
click at [83, 19] on link "⏎ Edit" at bounding box center [83, 21] width 35 height 8
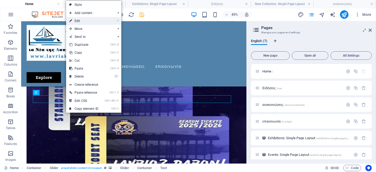
scroll to position [1801, 0]
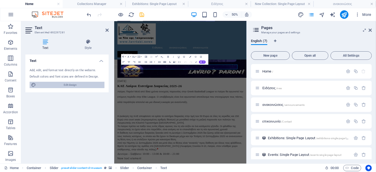
click at [57, 85] on span "Edit design" at bounding box center [70, 85] width 65 height 6
select select "px"
select select "300"
select select "px"
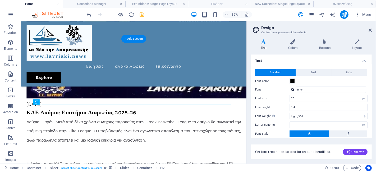
scroll to position [1734, 0]
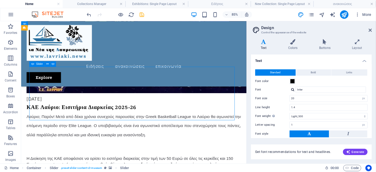
click at [46, 63] on icon at bounding box center [47, 64] width 2 height 5
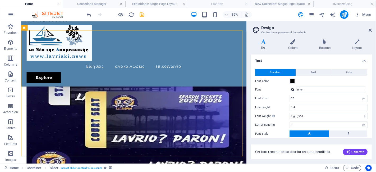
select select "px"
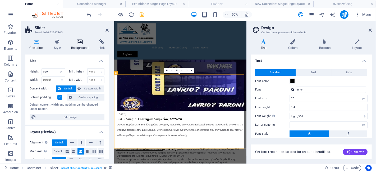
click at [78, 43] on icon at bounding box center [80, 41] width 26 height 5
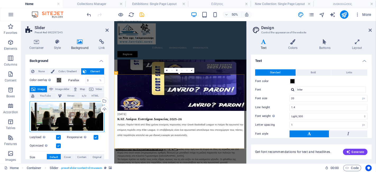
click at [76, 114] on div "Drag files here, click to choose files or select files from Files or our free s…" at bounding box center [67, 116] width 75 height 31
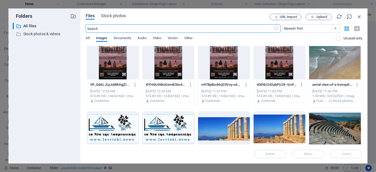
scroll to position [0, 0]
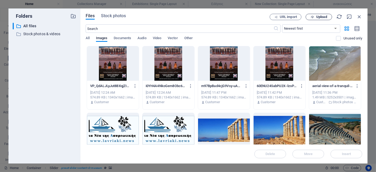
click at [317, 17] on span "Upload" at bounding box center [321, 16] width 11 height 3
click at [321, 16] on span "Upload" at bounding box center [321, 16] width 11 height 3
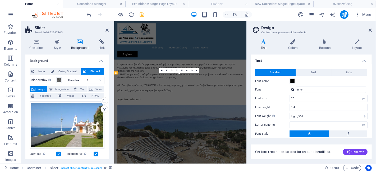
scroll to position [1734, 0]
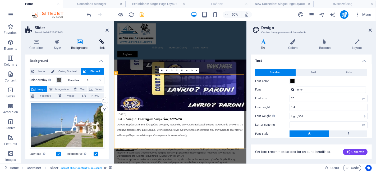
click at [100, 44] on h4 "Link" at bounding box center [102, 44] width 14 height 11
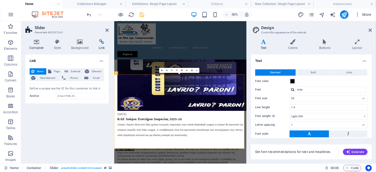
click at [36, 43] on icon at bounding box center [36, 41] width 22 height 5
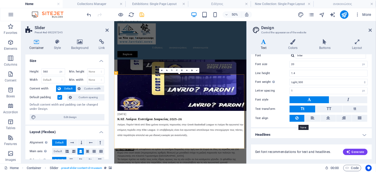
scroll to position [35, 0]
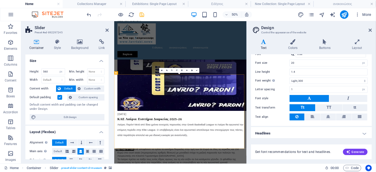
click at [364, 133] on h4 "Headlines" at bounding box center [311, 133] width 121 height 13
click at [316, 131] on h4 "Headlines" at bounding box center [311, 132] width 121 height 10
click at [316, 131] on h4 "Headlines" at bounding box center [311, 133] width 121 height 13
click at [301, 151] on span "Get font recommendations for text and headlines." at bounding box center [293, 152] width 76 height 4
click at [136, 96] on span "Text" at bounding box center [136, 97] width 3 height 2
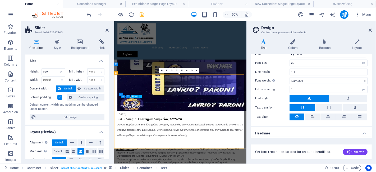
click at [136, 96] on span "Text" at bounding box center [136, 97] width 3 height 2
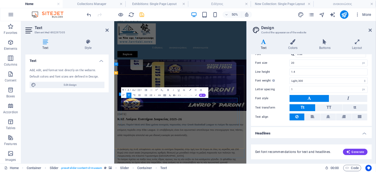
drag, startPoint x: 273, startPoint y: 180, endPoint x: 217, endPoint y: 176, distance: 56.2
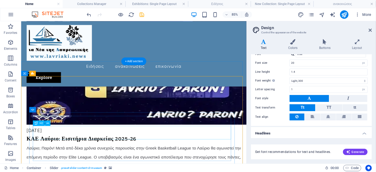
scroll to position [1697, 0]
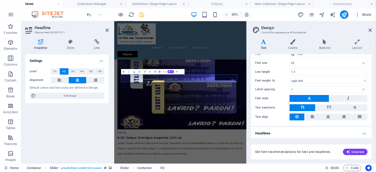
scroll to position [1793, 0]
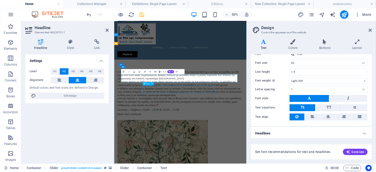
scroll to position [1697, 0]
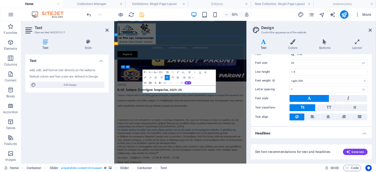
drag, startPoint x: 183, startPoint y: 155, endPoint x: 308, endPoint y: 158, distance: 125.2
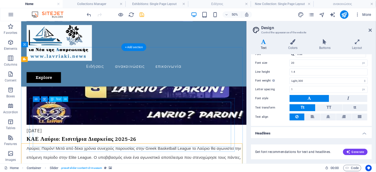
scroll to position [1697, 0]
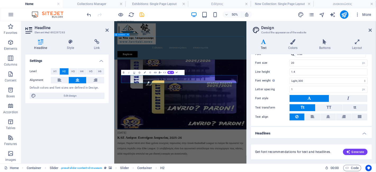
scroll to position [1793, 0]
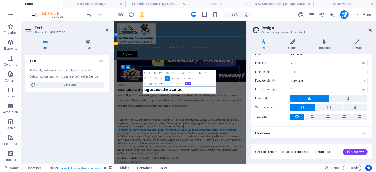
drag, startPoint x: 311, startPoint y: 159, endPoint x: 170, endPoint y: 153, distance: 141.4
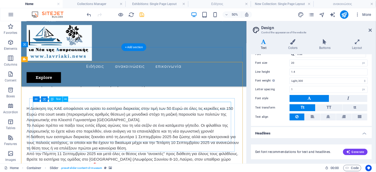
scroll to position [1697, 0]
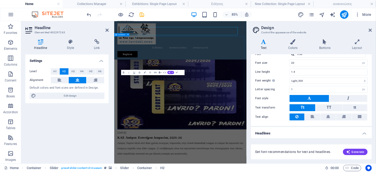
scroll to position [1793, 0]
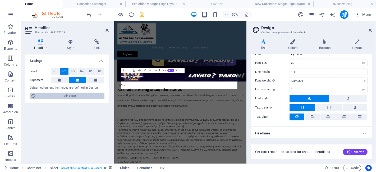
click at [73, 95] on span "Edit design" at bounding box center [70, 96] width 65 height 6
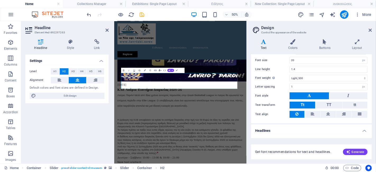
scroll to position [0, 0]
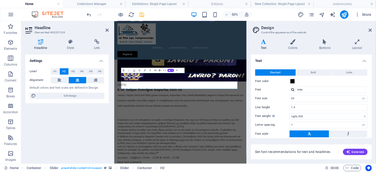
click at [55, 113] on div "Settings Level H1 H2 H3 H4 H5 H6 Alignment Default colors and font sizes are de…" at bounding box center [66, 107] width 83 height 105
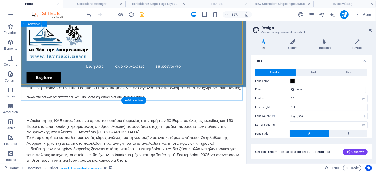
scroll to position [1727, 0]
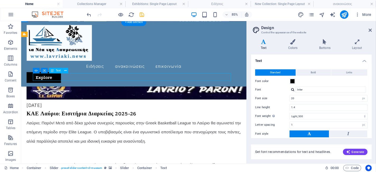
drag, startPoint x: 178, startPoint y: 86, endPoint x: 165, endPoint y: 86, distance: 13.5
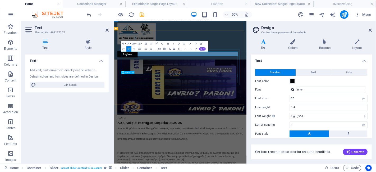
scroll to position [1823, 0]
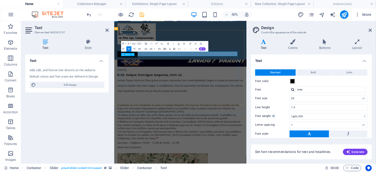
drag, startPoint x: 272, startPoint y: 87, endPoint x: 197, endPoint y: 91, distance: 75.8
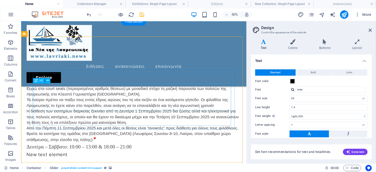
scroll to position [1727, 0]
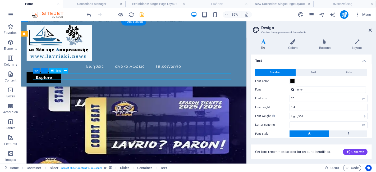
scroll to position [1823, 0]
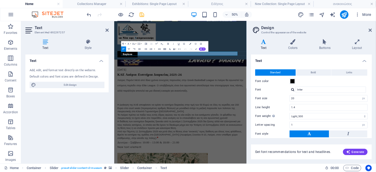
click at [81, 109] on div "Text Add, edit, and format text directly on the website. Default colors and fon…" at bounding box center [66, 107] width 83 height 105
click at [142, 15] on icon "save" at bounding box center [142, 15] width 6 height 6
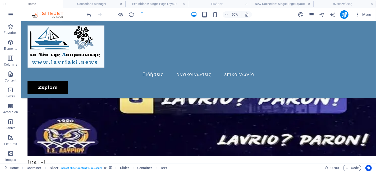
scroll to position [1714, 0]
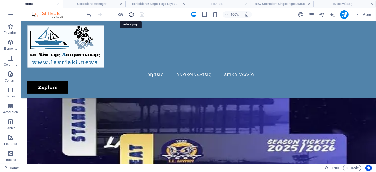
click at [131, 15] on icon "reload" at bounding box center [132, 15] width 6 height 6
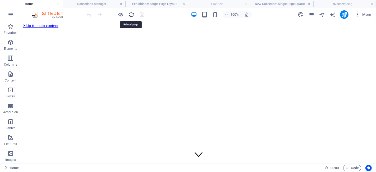
scroll to position [0, 0]
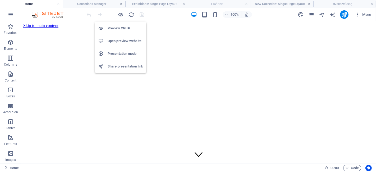
click at [117, 39] on h6 "Open preview website" at bounding box center [125, 41] width 35 height 6
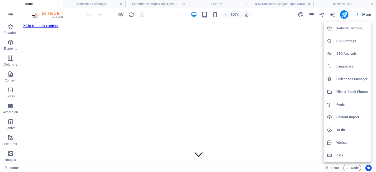
click at [344, 104] on h6 "Fonts" at bounding box center [352, 104] width 31 height 6
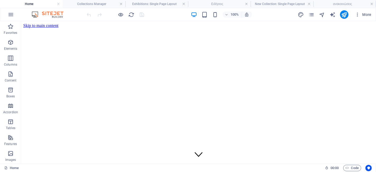
select select "popularity"
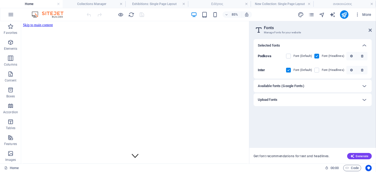
click at [265, 56] on b "Podkova" at bounding box center [264, 56] width 13 height 4
click at [336, 85] on div "Available fonts (Google Fonts)" at bounding box center [308, 86] width 100 height 6
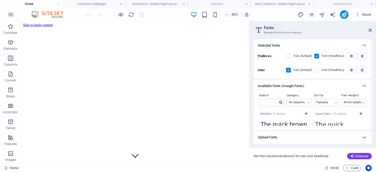
click at [267, 56] on b "Podkova" at bounding box center [264, 56] width 13 height 4
click at [352, 56] on icon "button" at bounding box center [351, 56] width 3 height 3
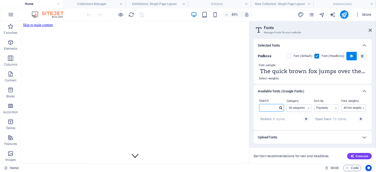
click at [275, 108] on input "text" at bounding box center [269, 107] width 19 height 7
type input "ω"
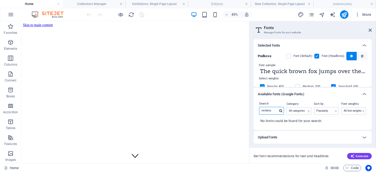
drag, startPoint x: 274, startPoint y: 109, endPoint x: 258, endPoint y: 114, distance: 15.7
click at [258, 114] on div "Search verdana" at bounding box center [272, 108] width 28 height 15
click at [281, 112] on icon at bounding box center [280, 110] width 3 height 3
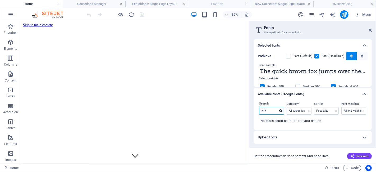
drag, startPoint x: 273, startPoint y: 111, endPoint x: 257, endPoint y: 109, distance: 15.3
click at [257, 109] on div "Search arial Category All categories serif display monospace sans-serif handwri…" at bounding box center [313, 115] width 118 height 29
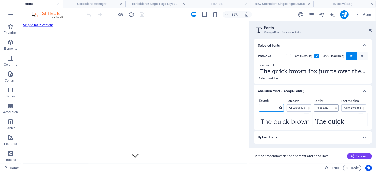
scroll to position [536, 0]
click at [267, 56] on b "Podkova" at bounding box center [264, 56] width 13 height 4
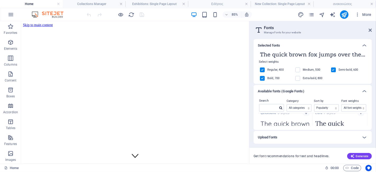
scroll to position [0, 0]
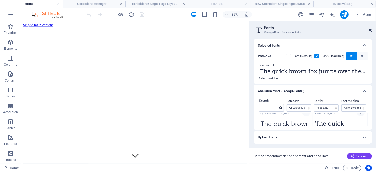
click at [371, 29] on icon at bounding box center [370, 30] width 3 height 4
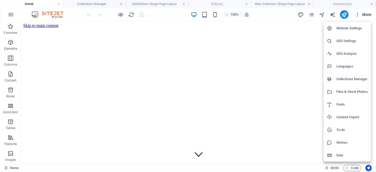
click at [348, 65] on h6 "Languages" at bounding box center [352, 66] width 31 height 6
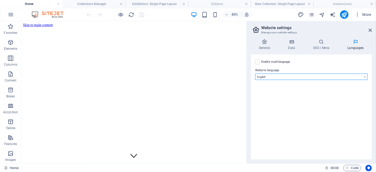
click at [301, 76] on select "Abkhazian Afar Afrikaans Akan Albanian Amharic Arabic Aragonese Armenian Assame…" at bounding box center [311, 77] width 112 height 6
click at [255, 74] on select "Abkhazian Afar Afrikaans Akan Albanian Amharic Arabic Aragonese Armenian Assame…" at bounding box center [311, 77] width 112 height 6
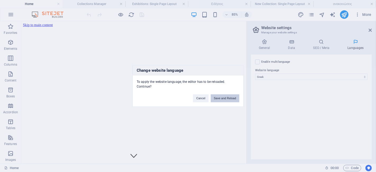
click at [228, 95] on button "Save and Reload" at bounding box center [225, 98] width 29 height 8
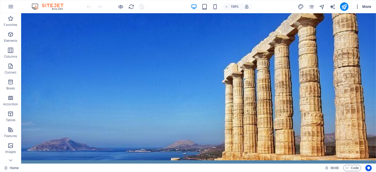
click at [368, 7] on span "More" at bounding box center [363, 6] width 17 height 5
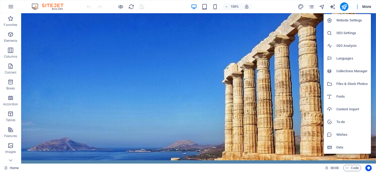
click at [343, 95] on h6 "Fonts" at bounding box center [352, 96] width 31 height 6
select select "popularity"
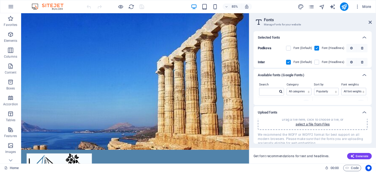
scroll to position [6, 0]
click at [352, 156] on icon "button" at bounding box center [353, 156] width 4 height 4
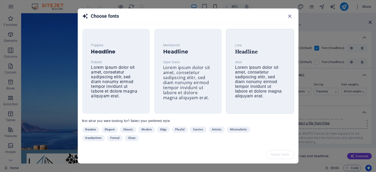
scroll to position [0, 0]
click at [130, 136] on span "Clean" at bounding box center [131, 138] width 7 height 6
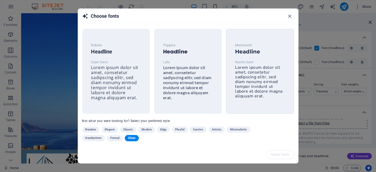
click at [247, 82] on span "Lorem ipsum dolor sit amet, consetetur sadipscing elitr, sed diam nonumy eirmod…" at bounding box center [259, 82] width 48 height 34
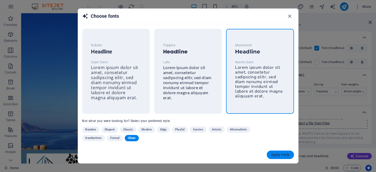
click at [272, 155] on span "Apply fonts" at bounding box center [280, 155] width 19 height 4
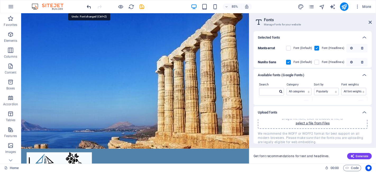
click at [87, 7] on icon "undo" at bounding box center [89, 7] width 6 height 6
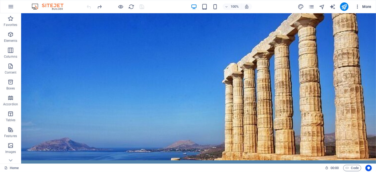
click at [365, 7] on span "More" at bounding box center [363, 6] width 17 height 5
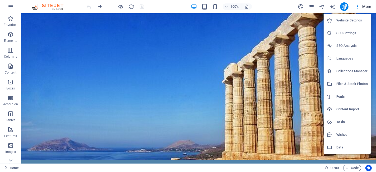
click at [342, 70] on h6 "Collections Manager" at bounding box center [352, 71] width 31 height 6
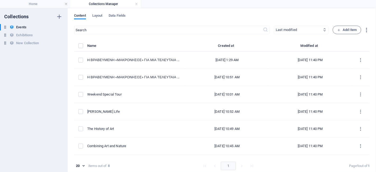
click at [321, 29] on select "Newest first Oldest first Last modified Event Date (ascending) Event Date (desc…" at bounding box center [301, 30] width 55 height 8
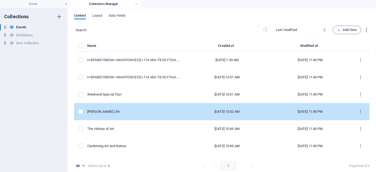
select select "createdAt_DESC"
click at [274, 26] on select "Newest first Oldest first Last modified Event Date (ascending) Event Date (desc…" at bounding box center [301, 30] width 55 height 8
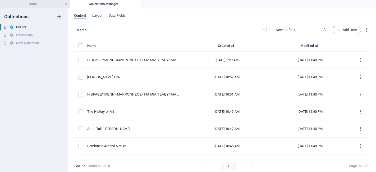
click at [52, 5] on h4 "Home" at bounding box center [35, 4] width 70 height 6
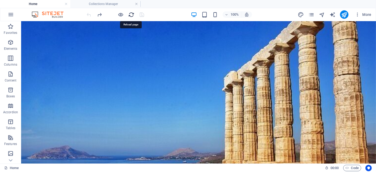
click at [130, 15] on icon "reload" at bounding box center [132, 15] width 6 height 6
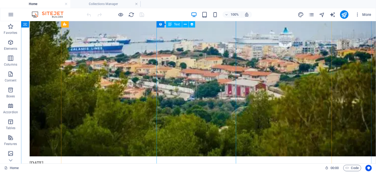
scroll to position [705, 0]
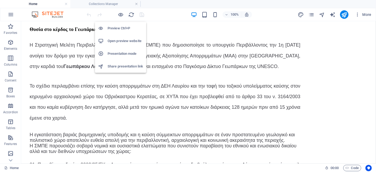
click at [124, 40] on h6 "Open preview website" at bounding box center [125, 41] width 35 height 6
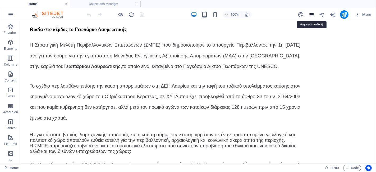
click at [313, 16] on icon "pages" at bounding box center [311, 15] width 6 height 6
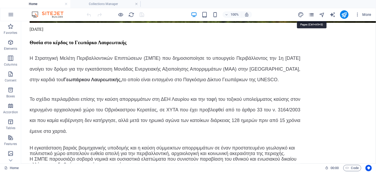
scroll to position [719, 0]
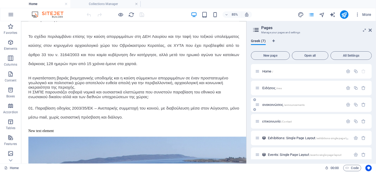
click at [275, 105] on span "ανακοινώσεις /announcements" at bounding box center [283, 105] width 42 height 4
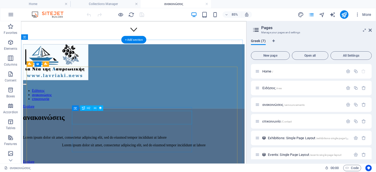
scroll to position [147, 0]
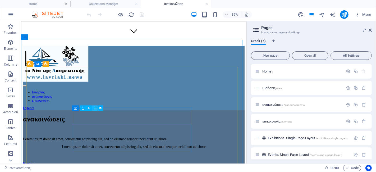
click at [94, 108] on icon at bounding box center [95, 108] width 2 height 5
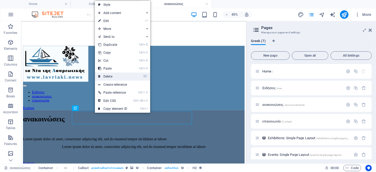
click at [113, 76] on link "⌦ Delete" at bounding box center [112, 76] width 35 height 8
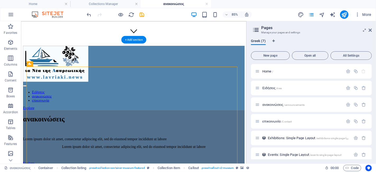
select select "px"
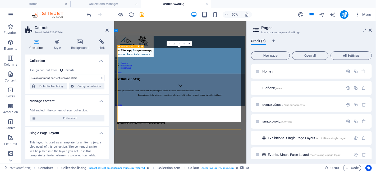
click at [120, 46] on icon at bounding box center [120, 46] width 2 height 3
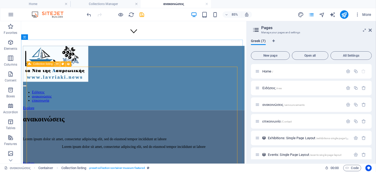
click at [57, 65] on icon at bounding box center [57, 64] width 2 height 5
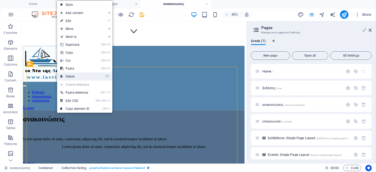
click at [66, 75] on link "⌦ Delete" at bounding box center [74, 76] width 35 height 8
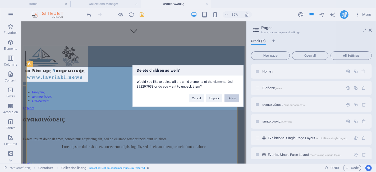
click at [231, 98] on button "Delete" at bounding box center [232, 98] width 15 height 8
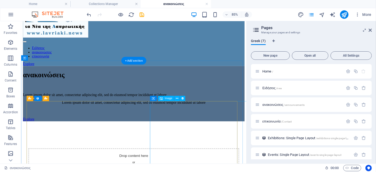
scroll to position [206, 0]
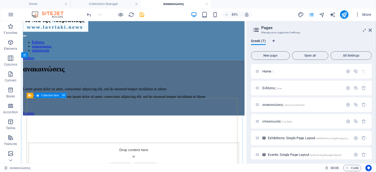
click at [64, 94] on icon at bounding box center [63, 95] width 2 height 5
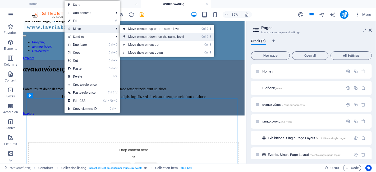
click at [132, 35] on link "Ctrl ⇧ ⬇ Move element down on the same level" at bounding box center [157, 37] width 75 height 8
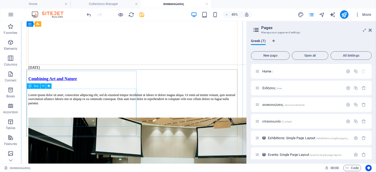
scroll to position [705, 0]
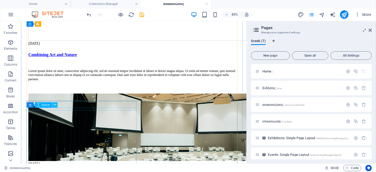
click at [54, 104] on icon at bounding box center [55, 104] width 2 height 5
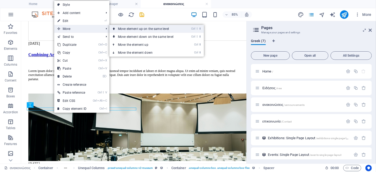
click at [130, 28] on link "Ctrl ⇧ ⬆ Move element up on the same level" at bounding box center [147, 29] width 75 height 8
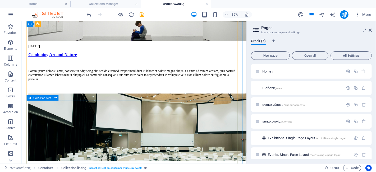
click at [32, 97] on div "Collection item" at bounding box center [39, 97] width 26 height 5
click at [40, 98] on span "Collection item" at bounding box center [42, 98] width 18 height 3
click at [55, 98] on icon at bounding box center [56, 98] width 2 height 5
click at [68, 98] on icon at bounding box center [67, 98] width 2 height 5
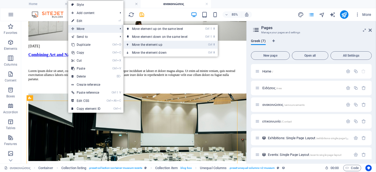
click at [145, 44] on link "Ctrl ⬆ Move the element up" at bounding box center [161, 45] width 75 height 8
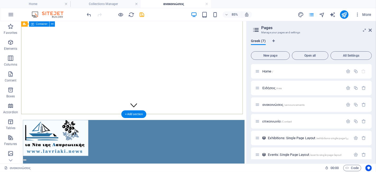
scroll to position [26, 0]
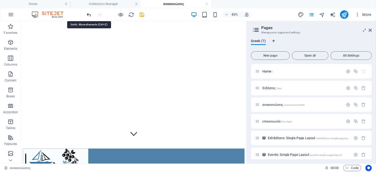
click at [89, 14] on icon "undo" at bounding box center [89, 15] width 6 height 6
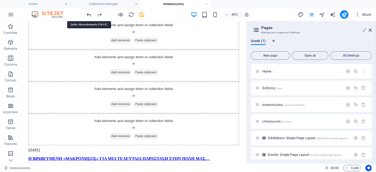
scroll to position [755, 0]
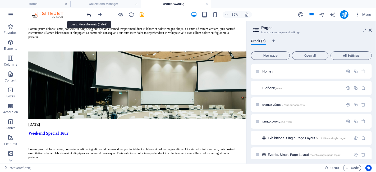
click at [89, 14] on icon "undo" at bounding box center [89, 15] width 6 height 6
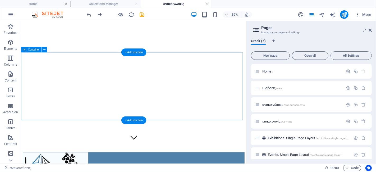
scroll to position [0, 0]
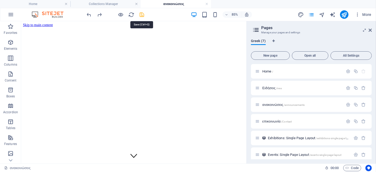
click at [142, 13] on icon "save" at bounding box center [142, 15] width 6 height 6
